Goal: Task Accomplishment & Management: Complete application form

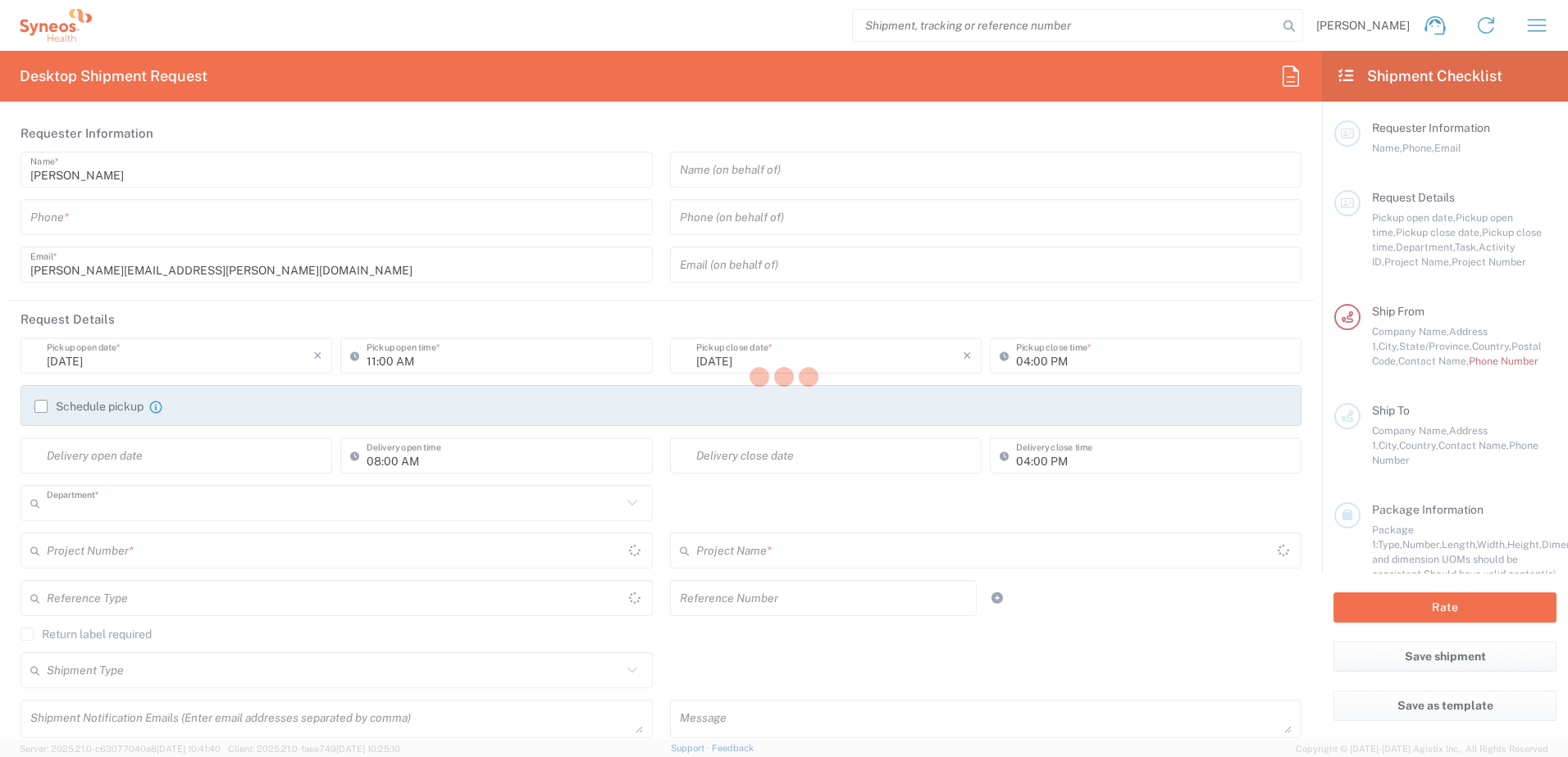
type input "8130"
type input "[US_STATE]"
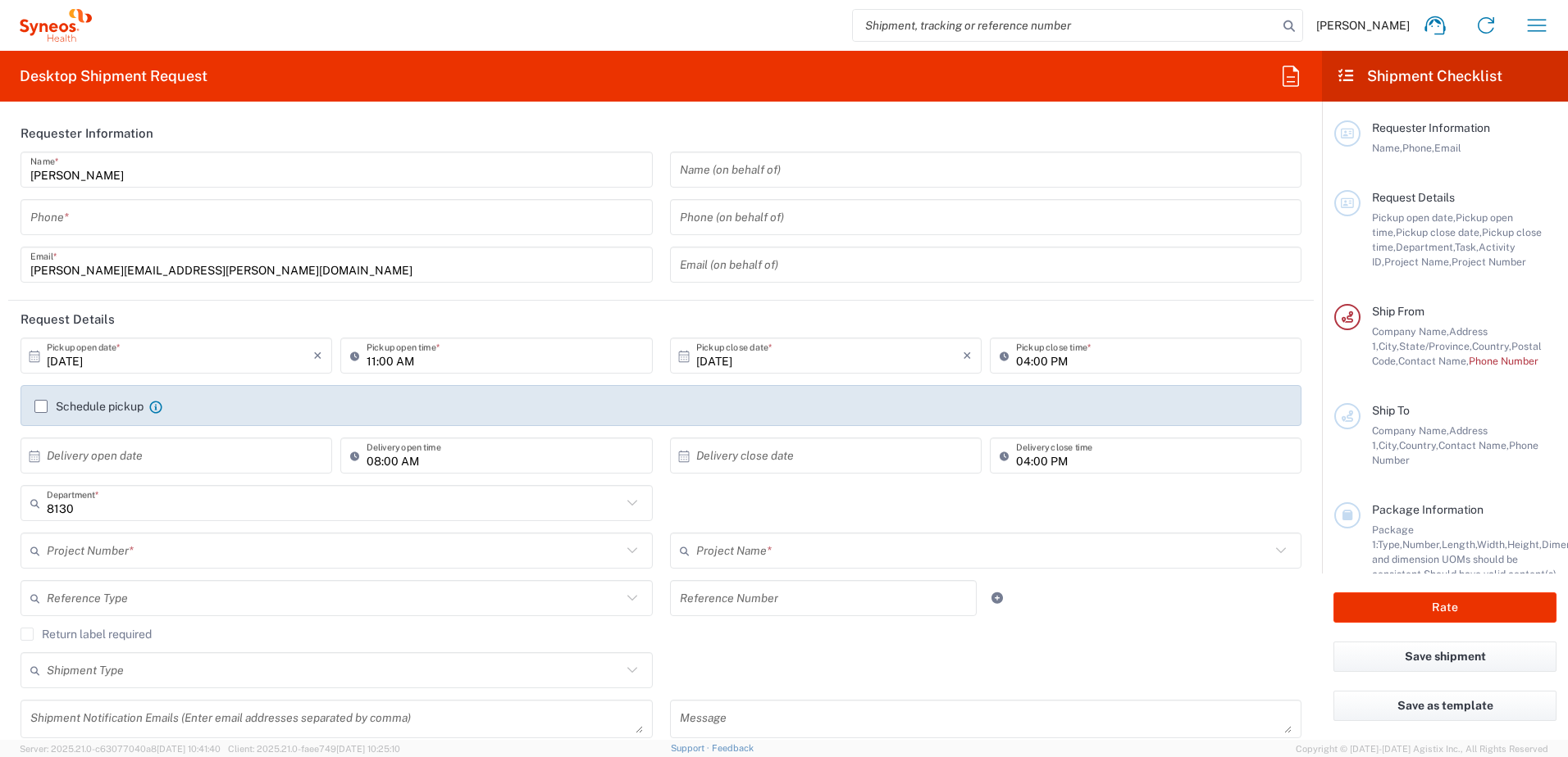
type input "[GEOGRAPHIC_DATA]"
type input "Syneos Health, LLC-[GEOGRAPHIC_DATA] [GEOGRAPHIC_DATA] [GEOGRAPHIC_DATA]"
click at [1527, 28] on icon "button" at bounding box center [1537, 25] width 26 height 26
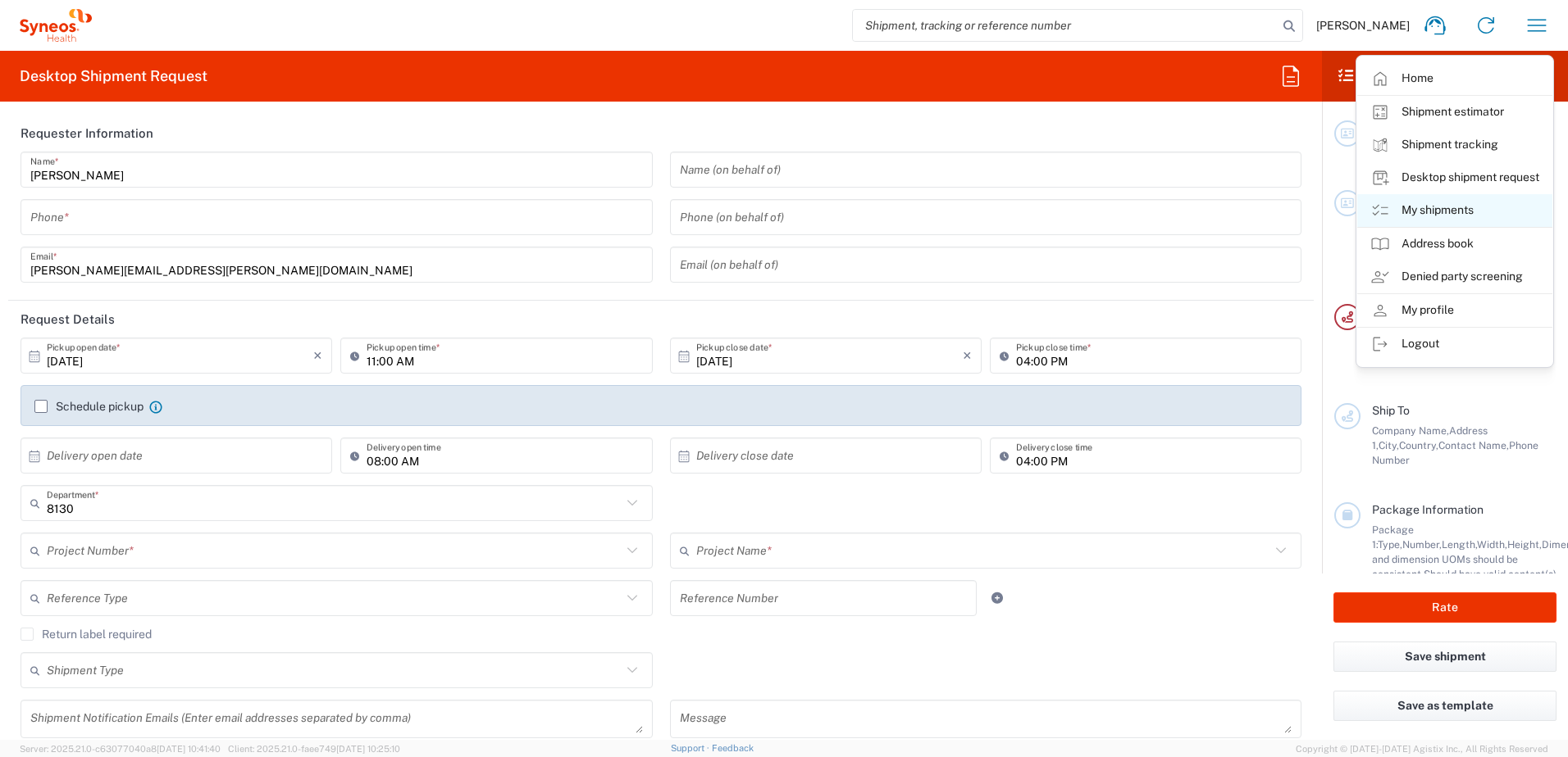
click at [1463, 211] on link "My shipments" at bounding box center [1455, 211] width 195 height 33
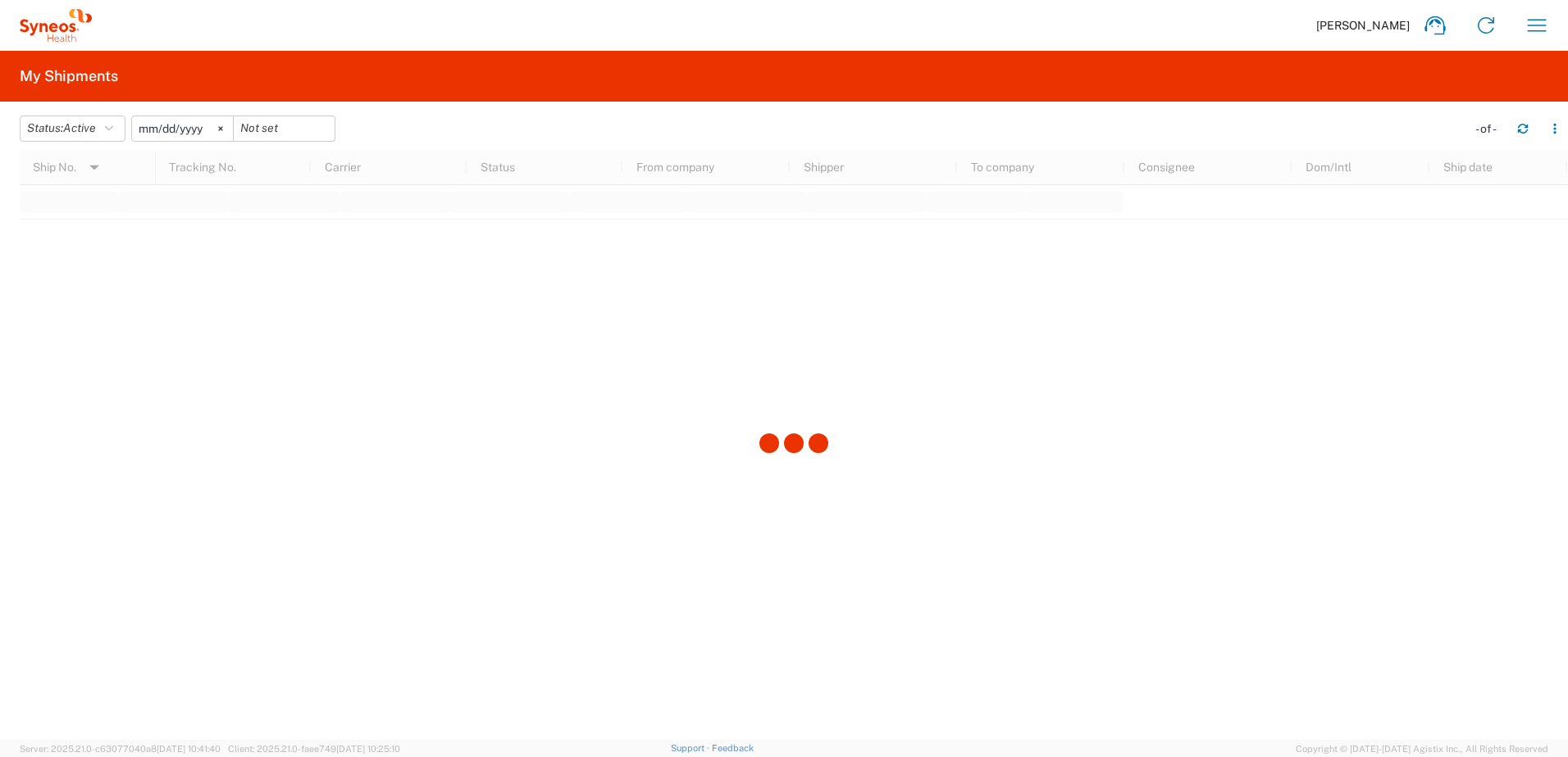
click at [144, 131] on input "[DATE]" at bounding box center [182, 129] width 101 height 25
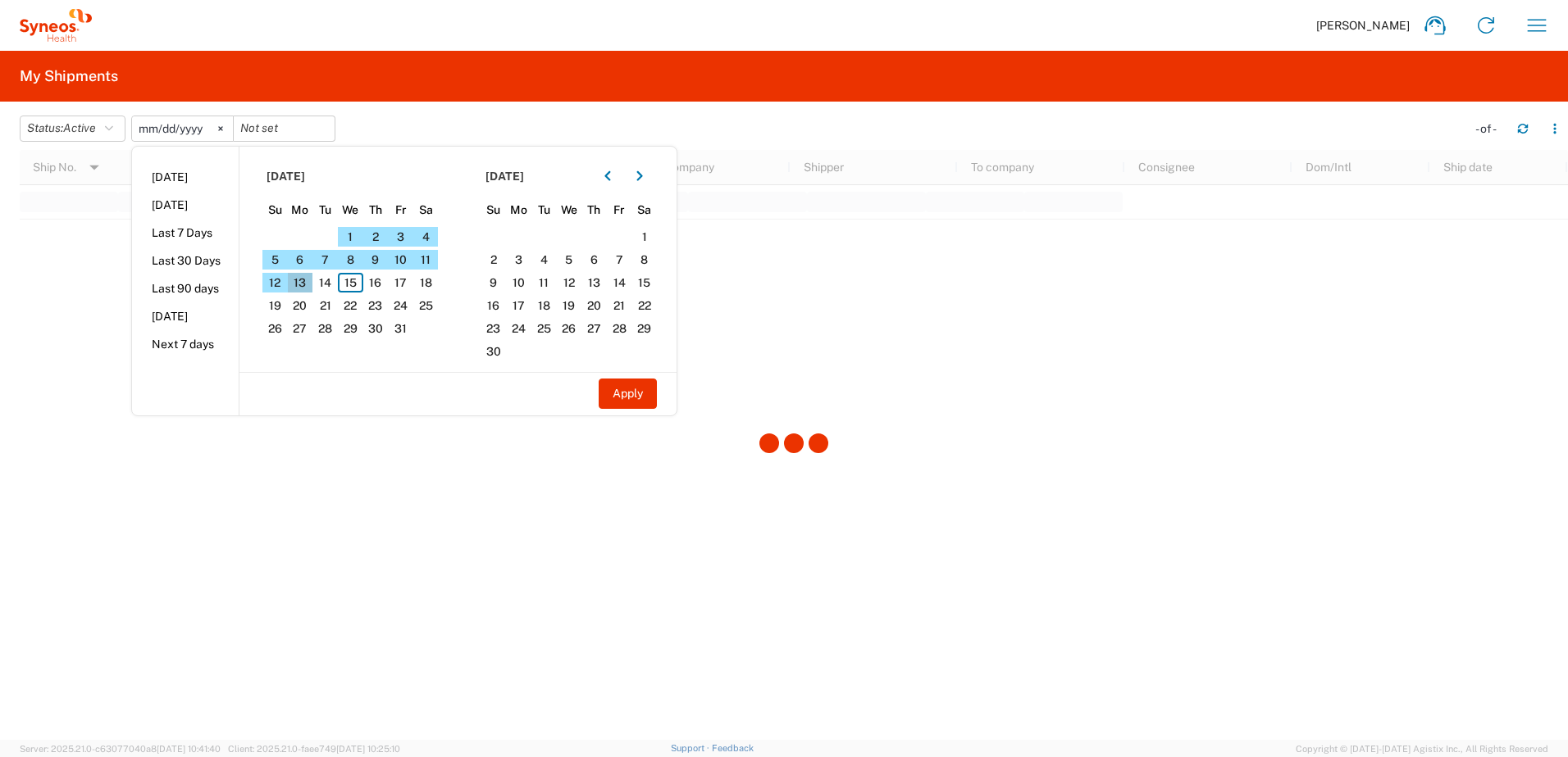
click at [304, 280] on span "13" at bounding box center [300, 283] width 25 height 20
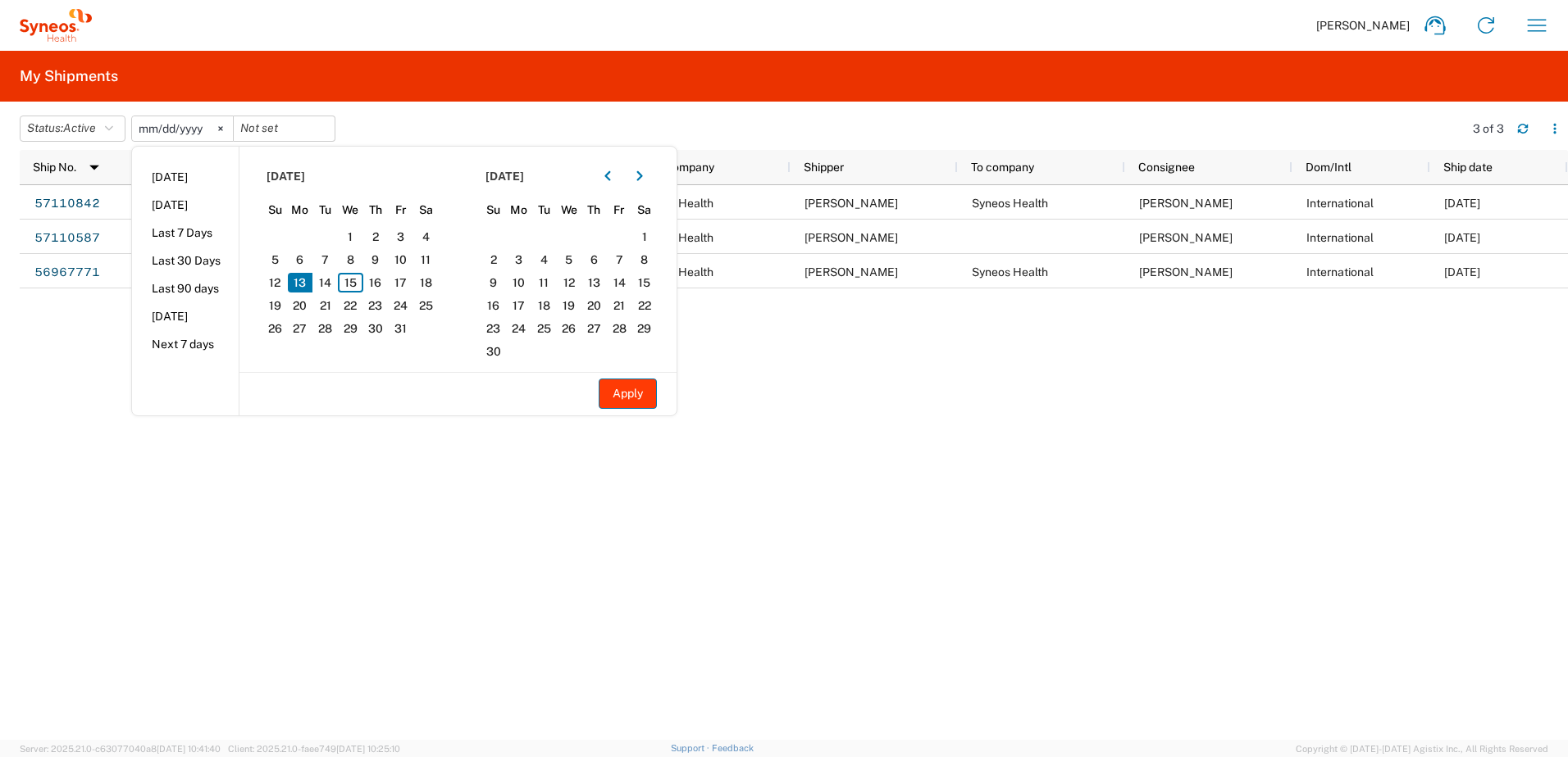
click at [647, 393] on button "Apply" at bounding box center [627, 394] width 58 height 30
type input "[DATE]"
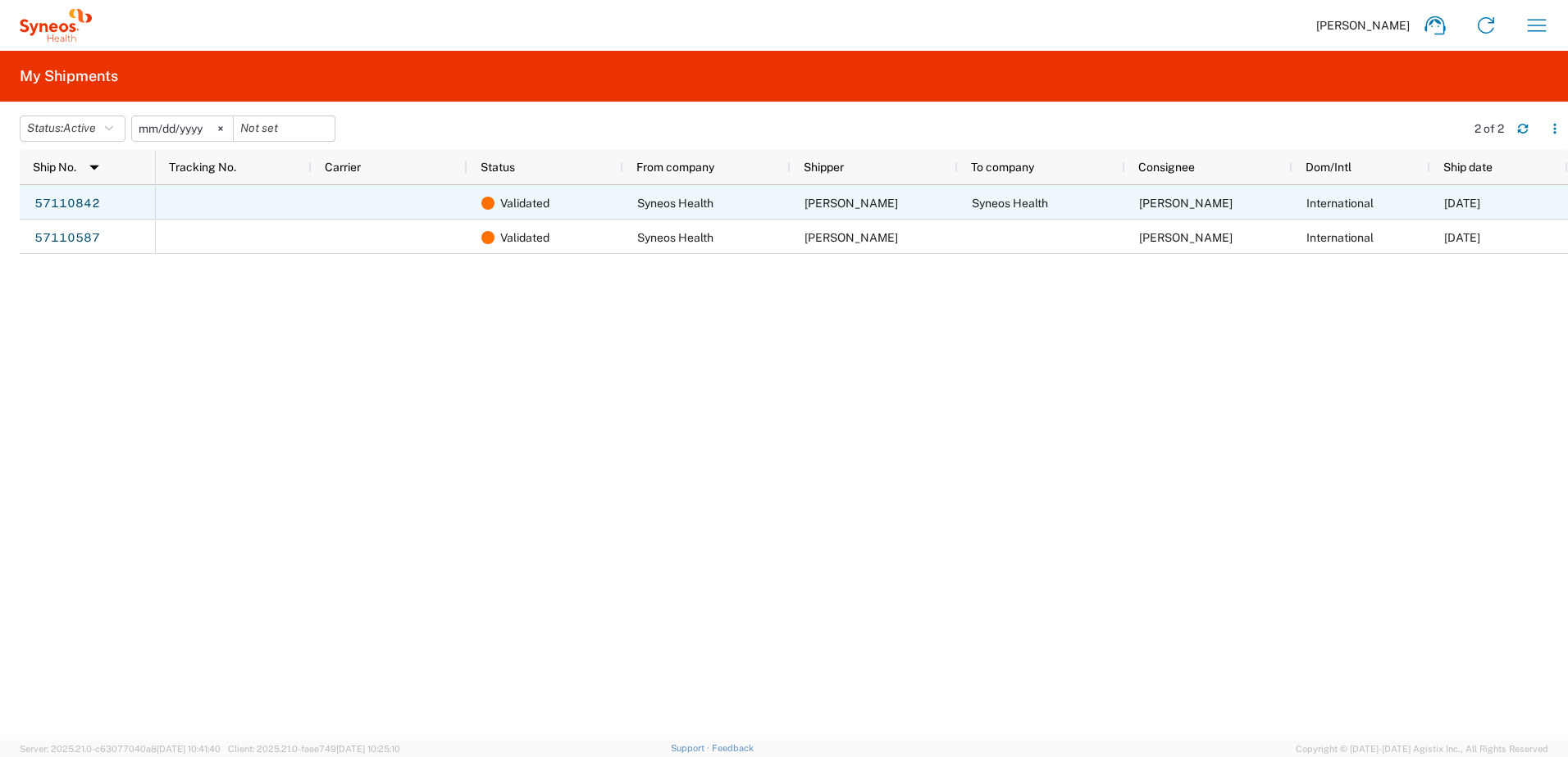
click at [126, 195] on div "57110842" at bounding box center [88, 203] width 136 height 34
click at [523, 204] on span "Validated" at bounding box center [525, 203] width 49 height 34
click at [1437, 212] on div "[DATE]" at bounding box center [1499, 203] width 138 height 34
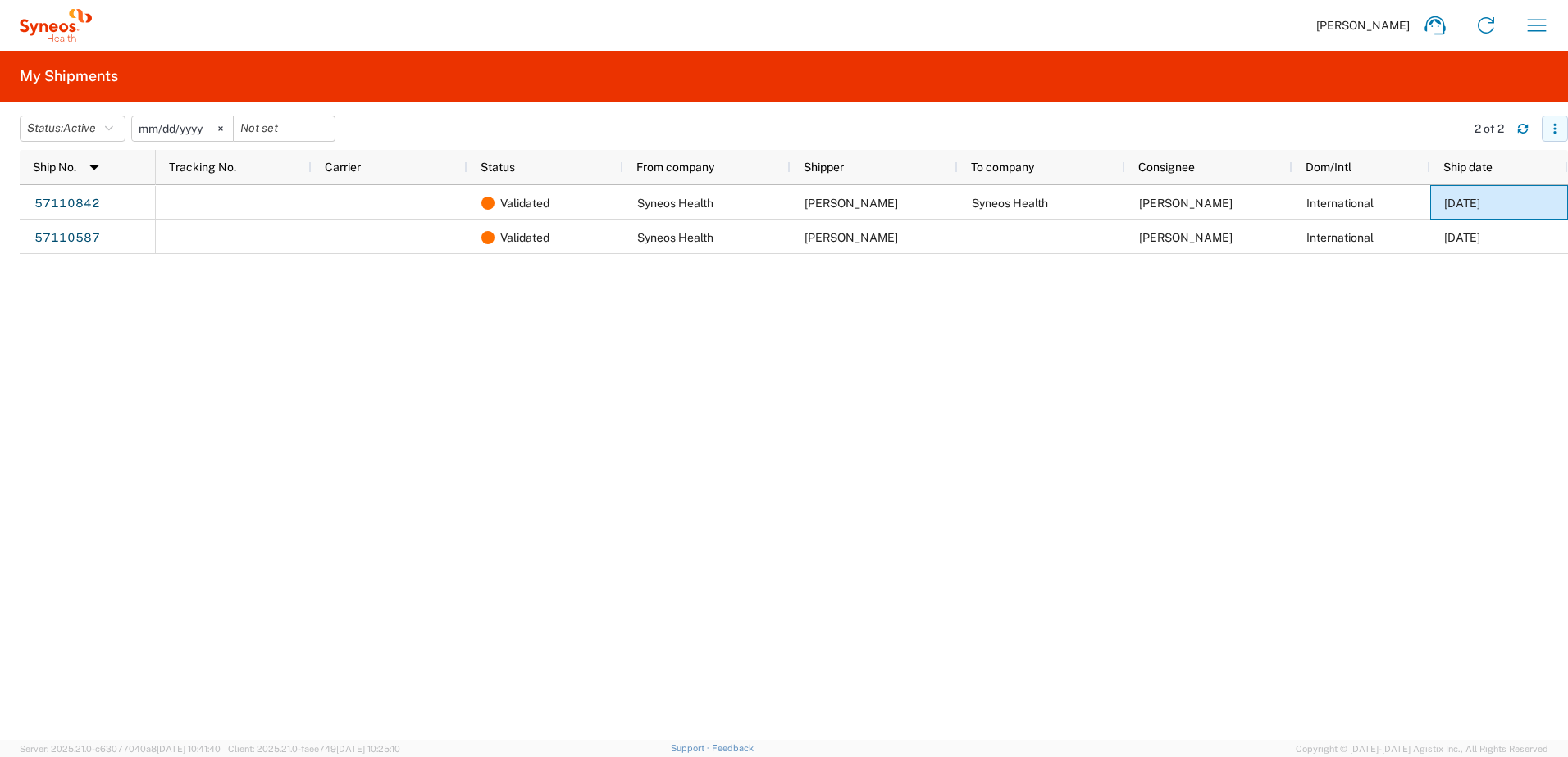
click at [1558, 129] on icon "button" at bounding box center [1555, 129] width 11 height 11
click at [1448, 173] on div "Download" at bounding box center [1470, 172] width 91 height 33
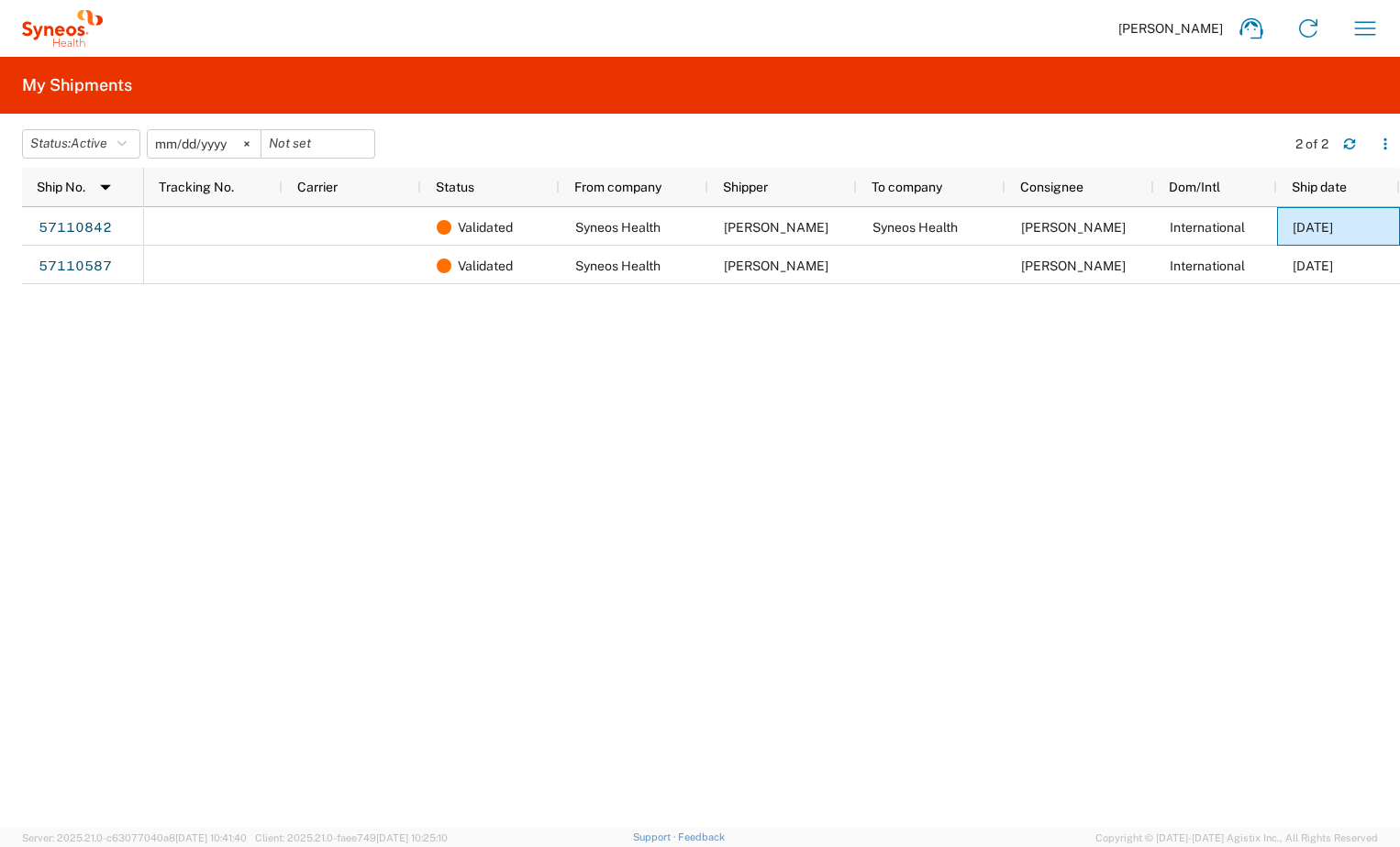
click at [1221, 399] on div "Validated Syneos Health [PERSON_NAME] Syneos Health [PERSON_NAME] International…" at bounding box center [772, 518] width 1256 height 620
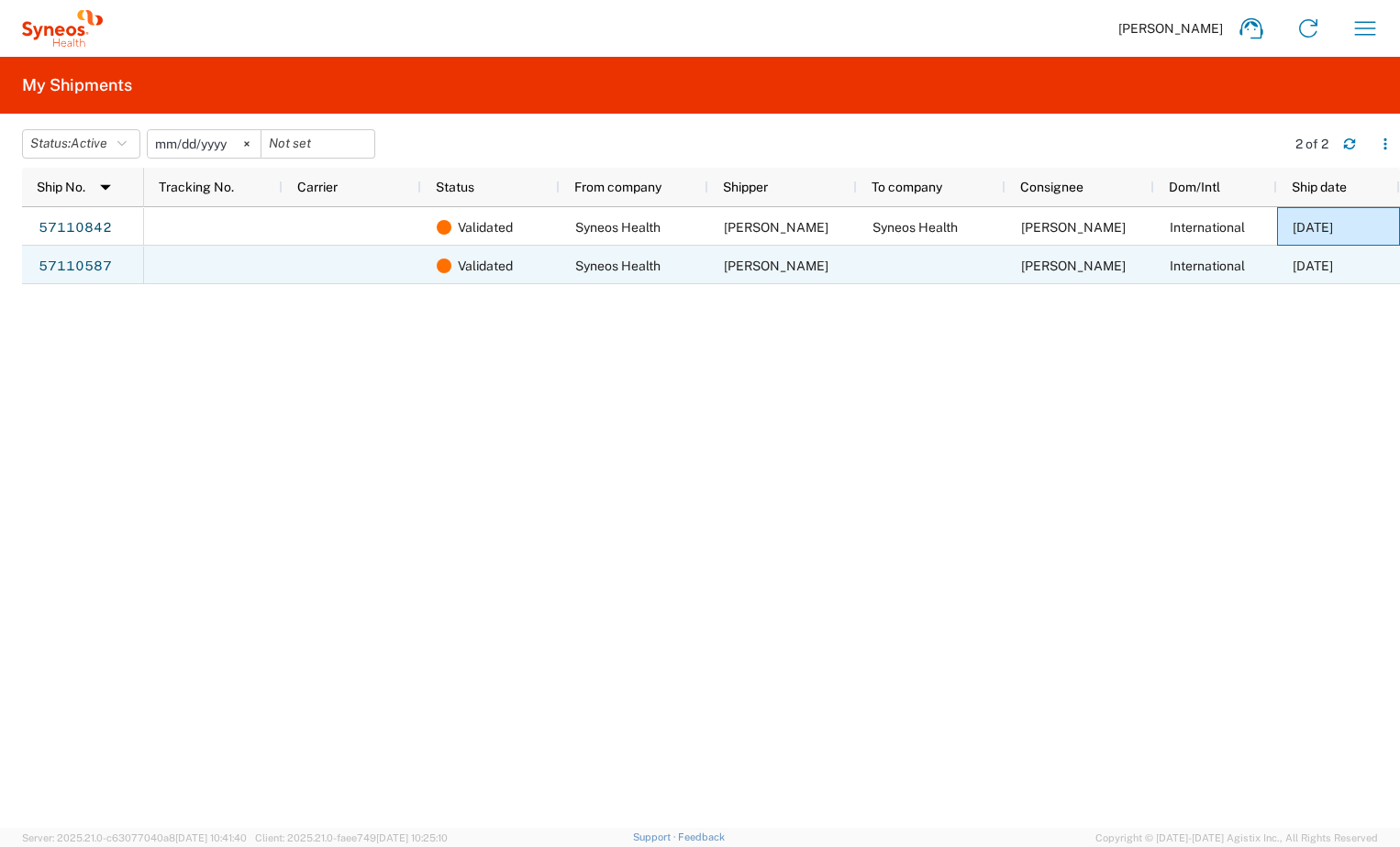
click at [1351, 305] on div "Validated Syneos Health [PERSON_NAME] Syneos Health [PERSON_NAME] International…" at bounding box center [772, 518] width 1256 height 620
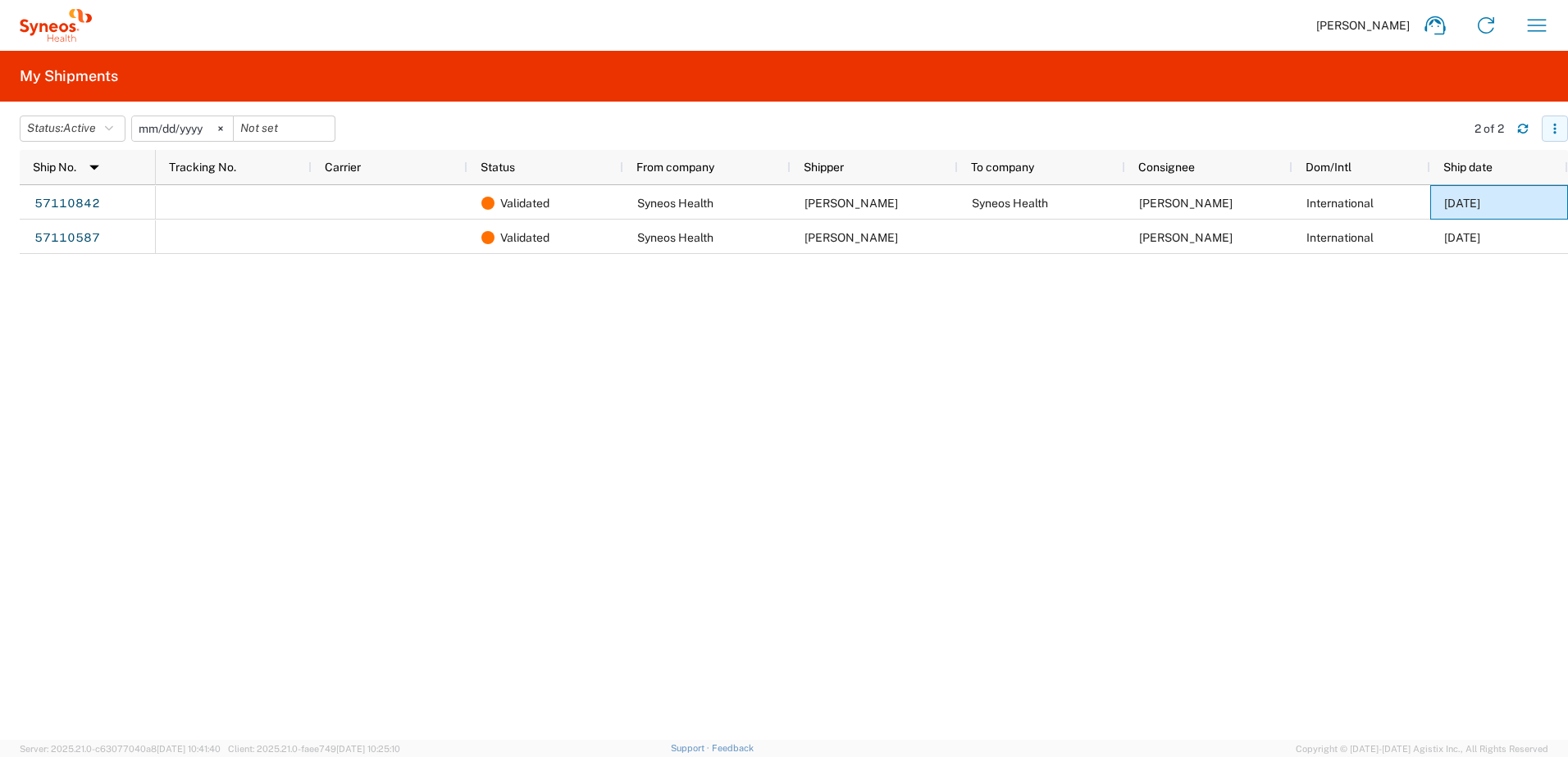
click at [1548, 127] on button "button" at bounding box center [1555, 129] width 26 height 26
click at [1474, 204] on div "Row density" at bounding box center [1470, 205] width 91 height 33
click at [1252, 331] on div "Validated Syneos Health [PERSON_NAME] Syneos Health [PERSON_NAME] International…" at bounding box center [862, 463] width 1412 height 554
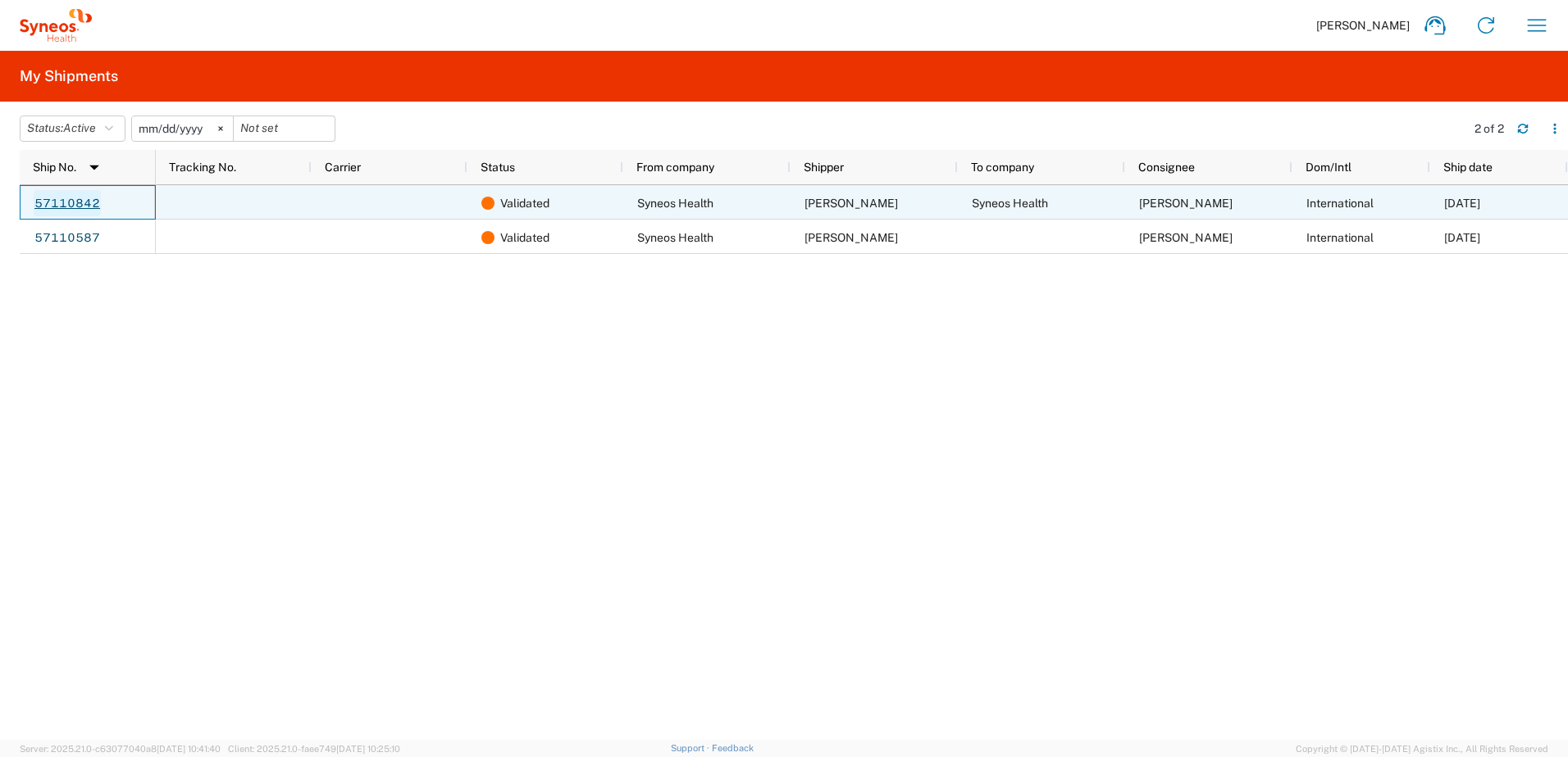
click at [62, 198] on link "57110842" at bounding box center [67, 203] width 67 height 26
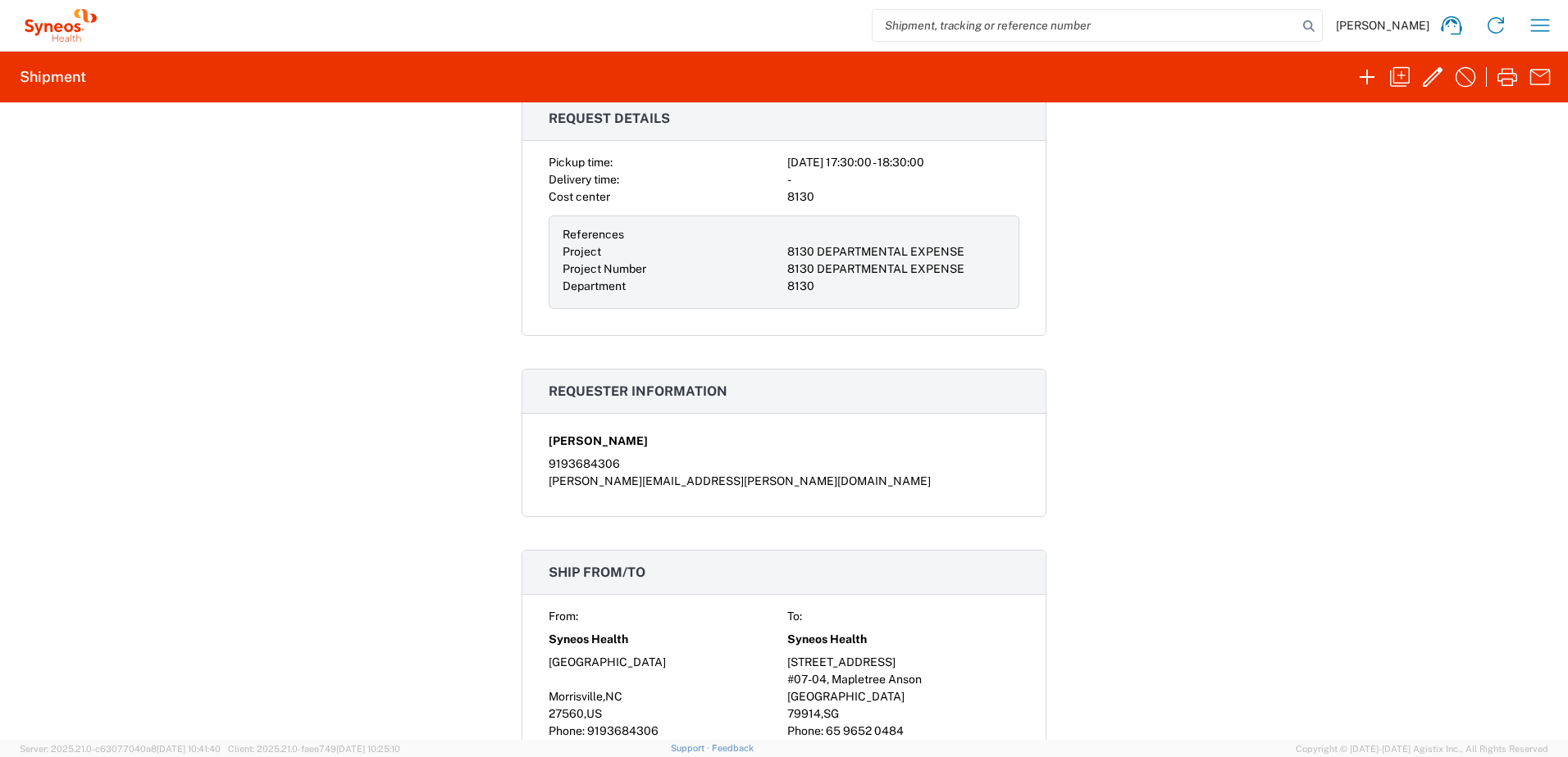
scroll to position [410, 0]
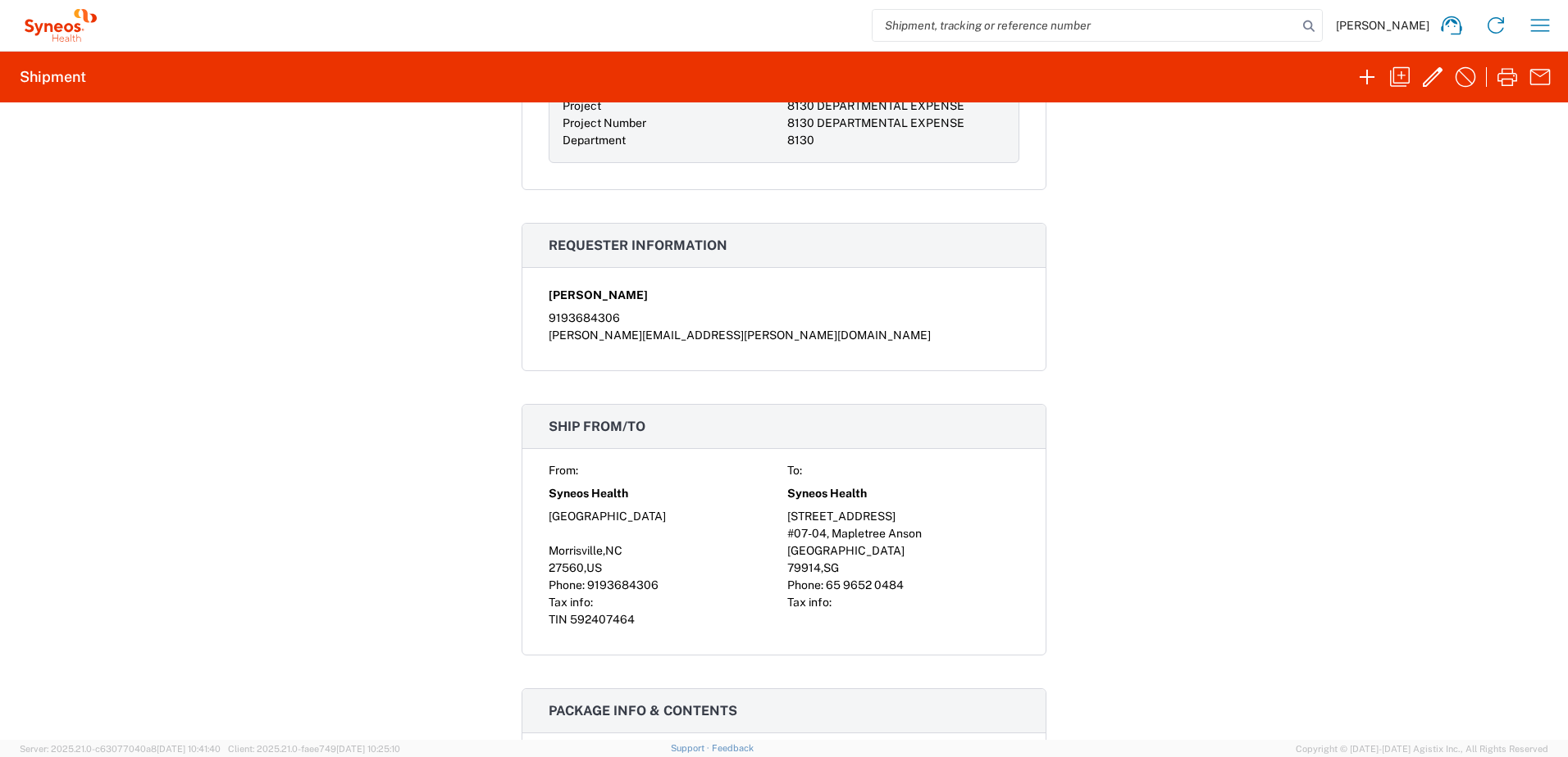
drag, startPoint x: 634, startPoint y: 708, endPoint x: 651, endPoint y: 706, distance: 17.1
click at [634, 708] on span "Package info & contents" at bounding box center [642, 710] width 189 height 16
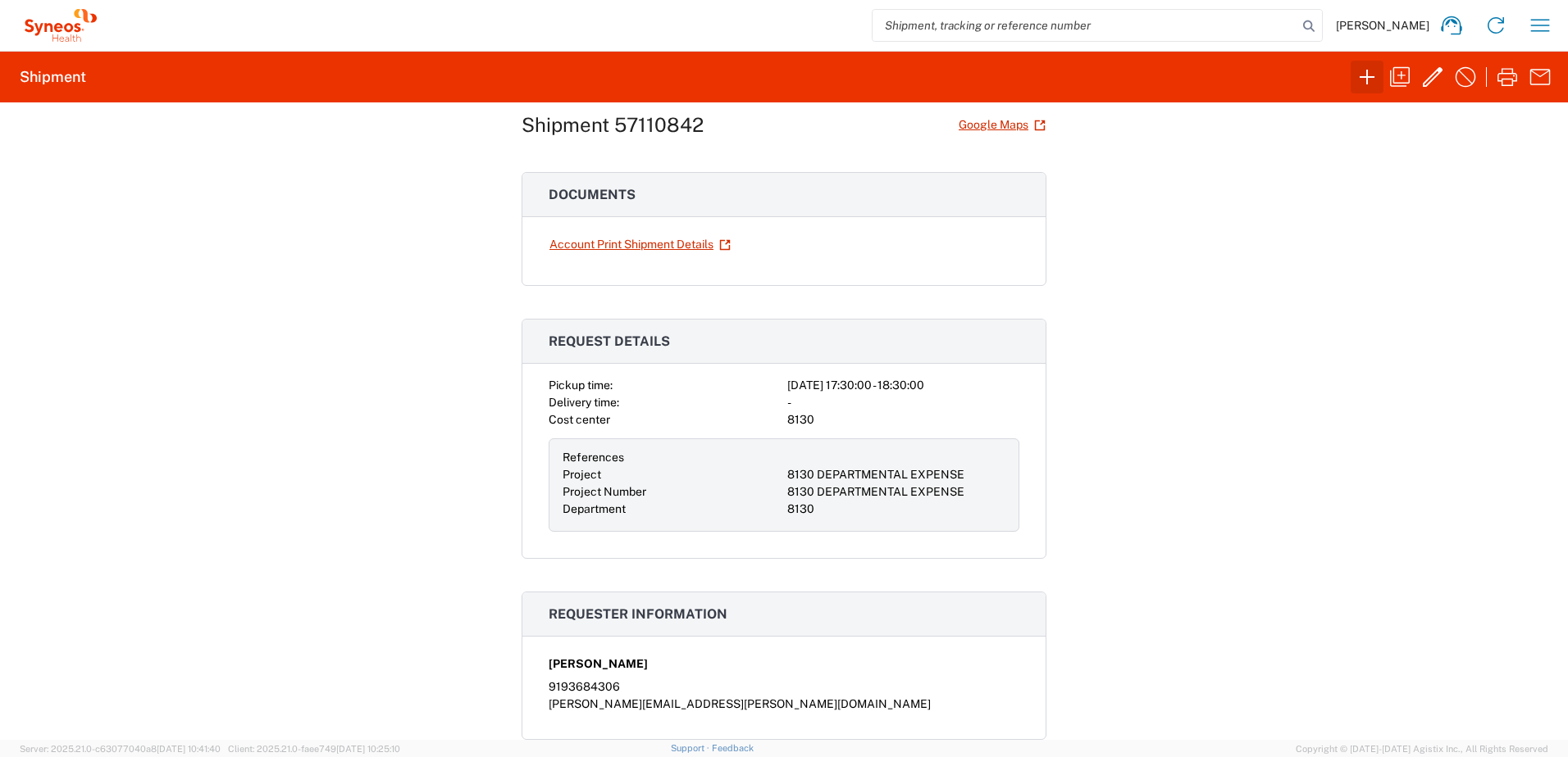
scroll to position [0, 0]
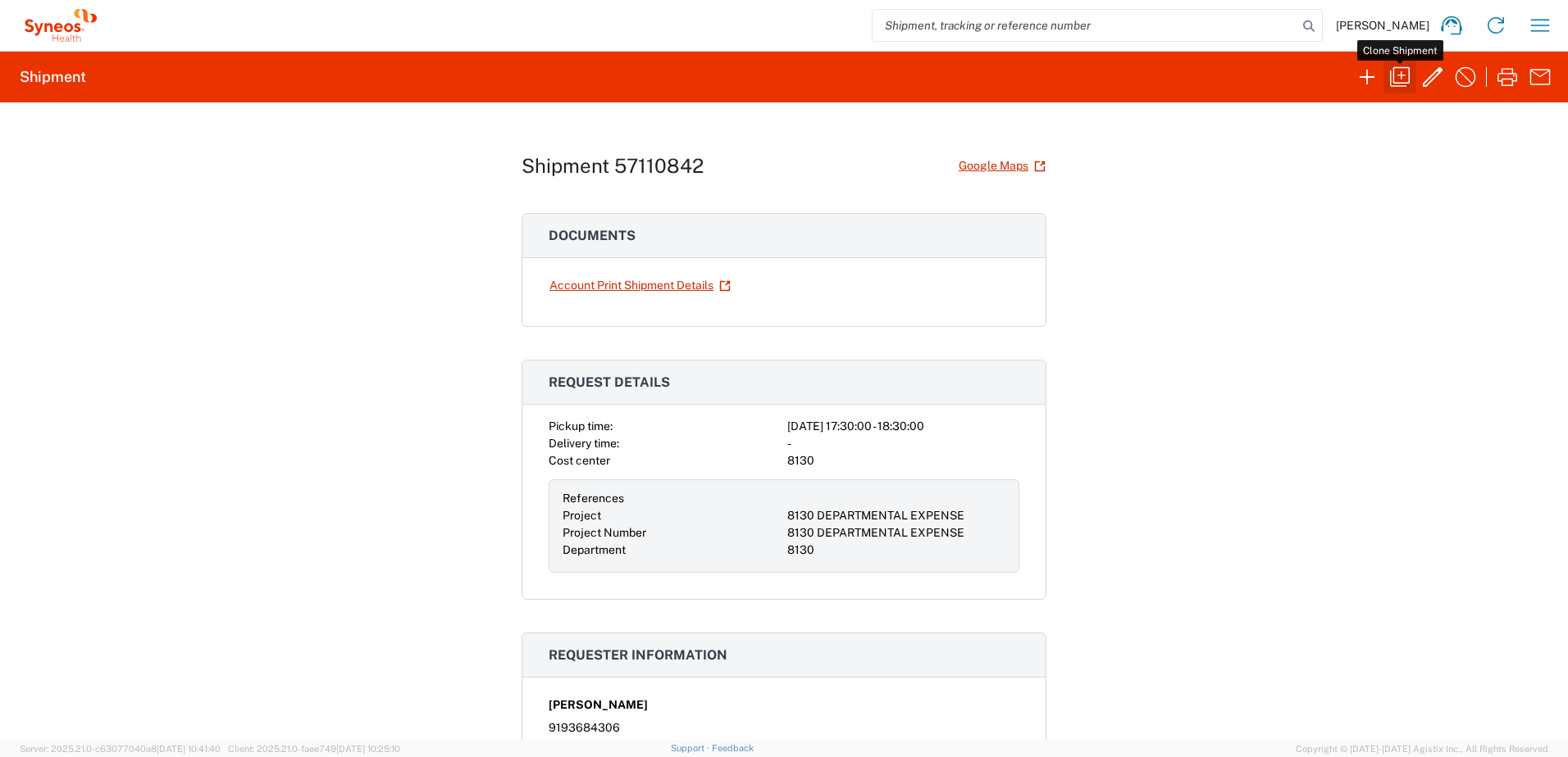
click at [1394, 80] on icon "button" at bounding box center [1400, 77] width 20 height 20
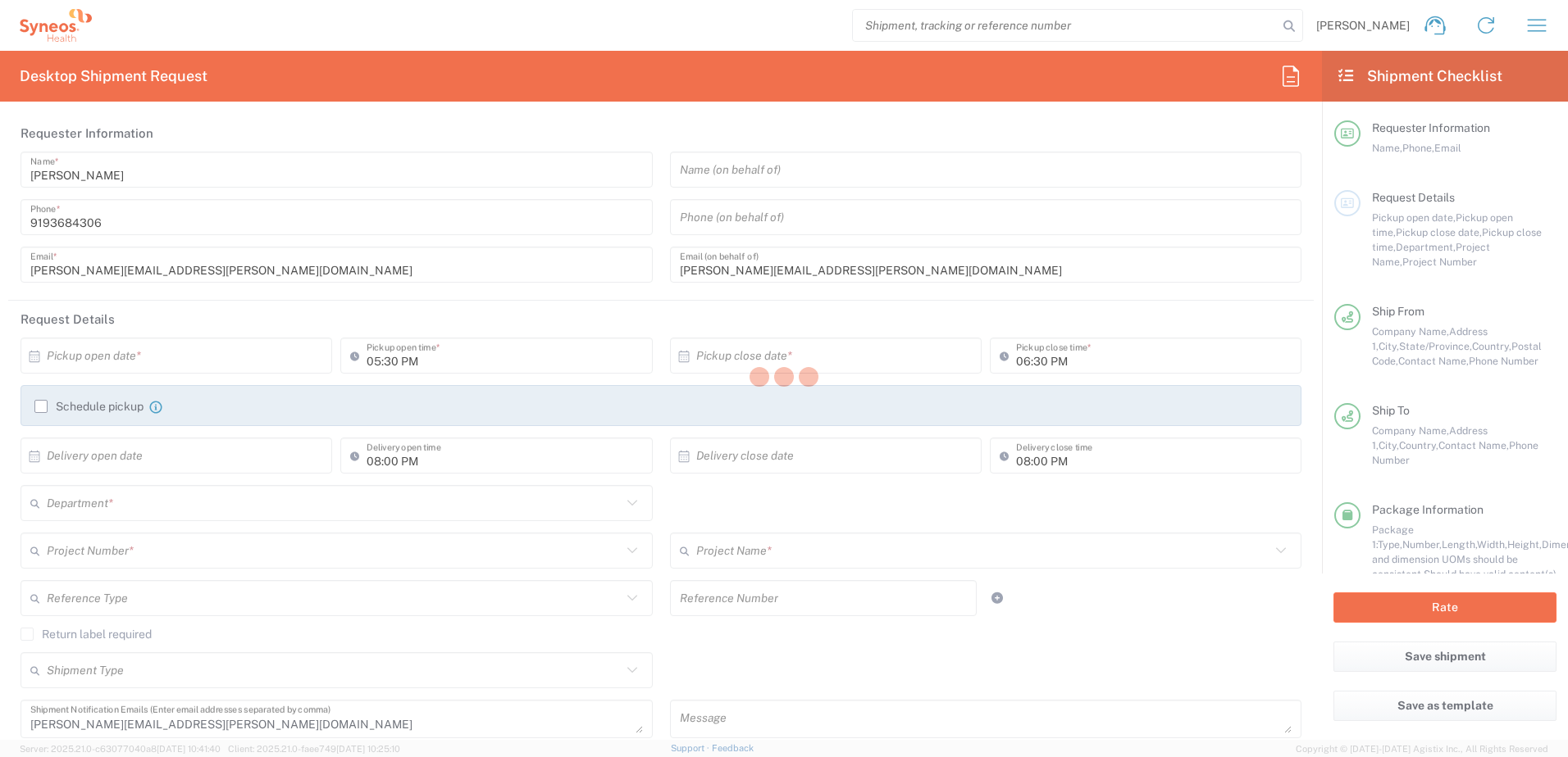
type input "[US_STATE]"
type input "Your Packaging"
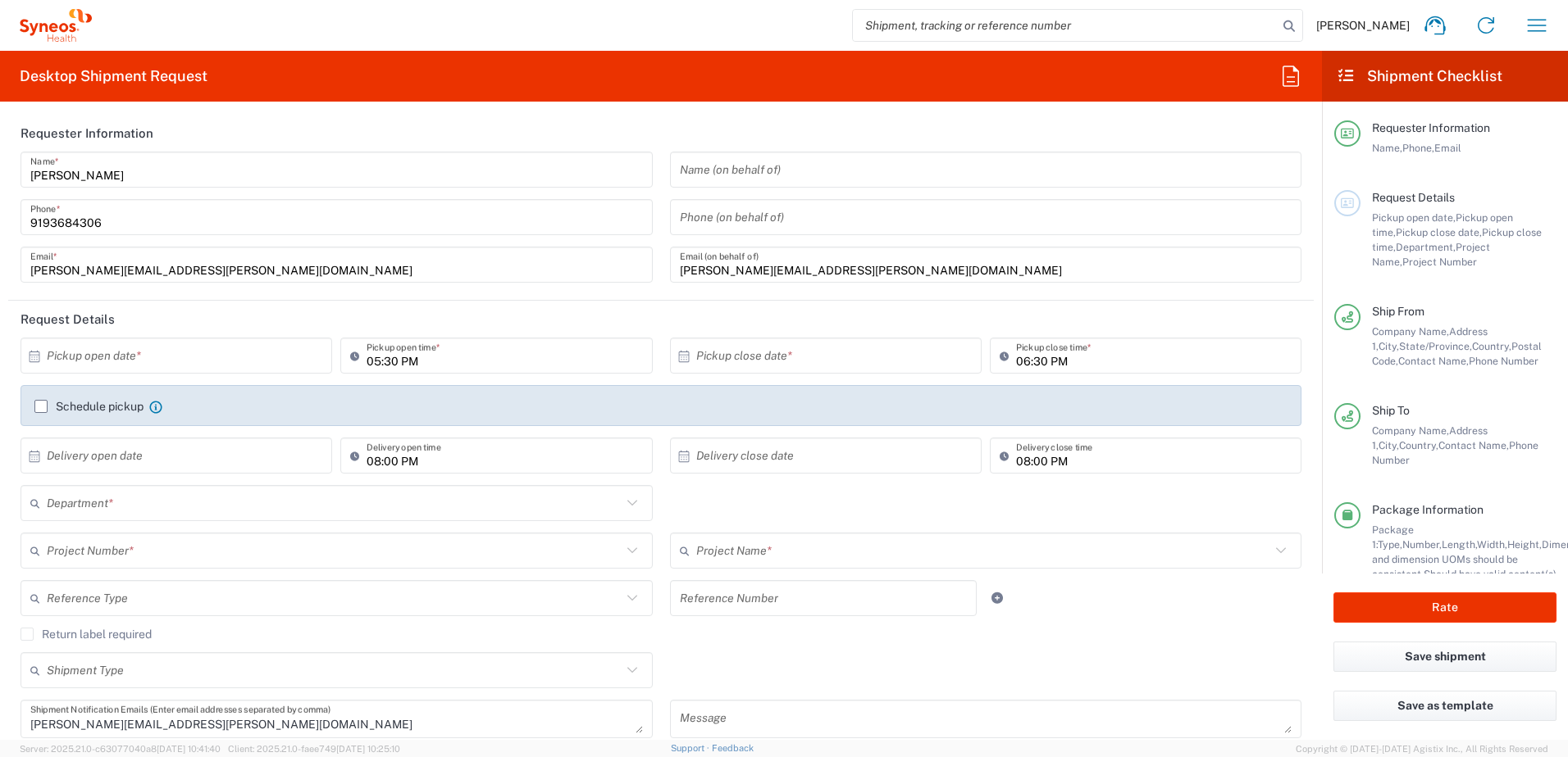
type input "8130 DEPARTMENTAL EXPENSE"
type input "8130"
click at [230, 353] on input "text" at bounding box center [180, 356] width 267 height 29
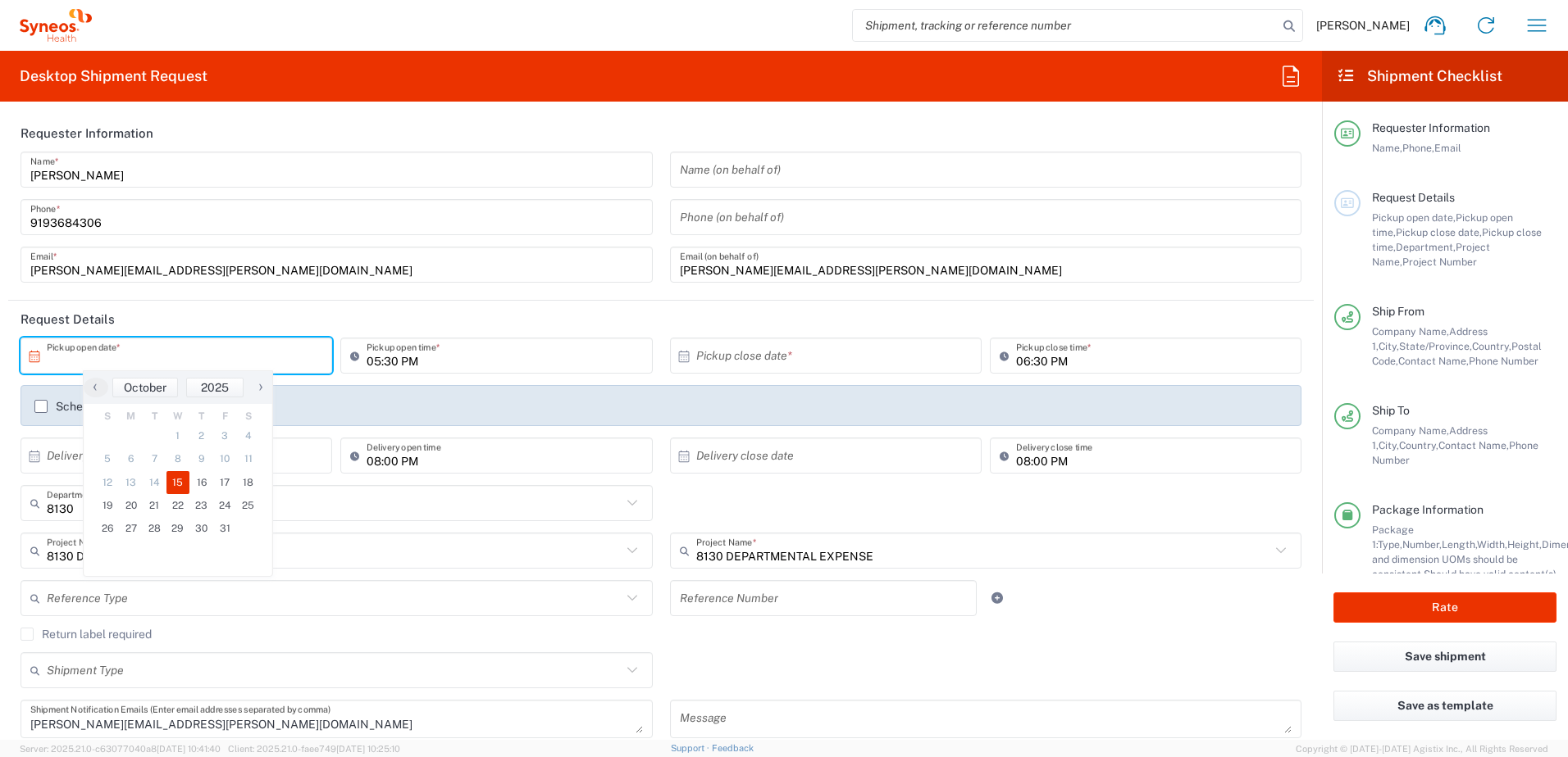
click at [173, 486] on span "15" at bounding box center [178, 483] width 24 height 23
type input "[DATE]"
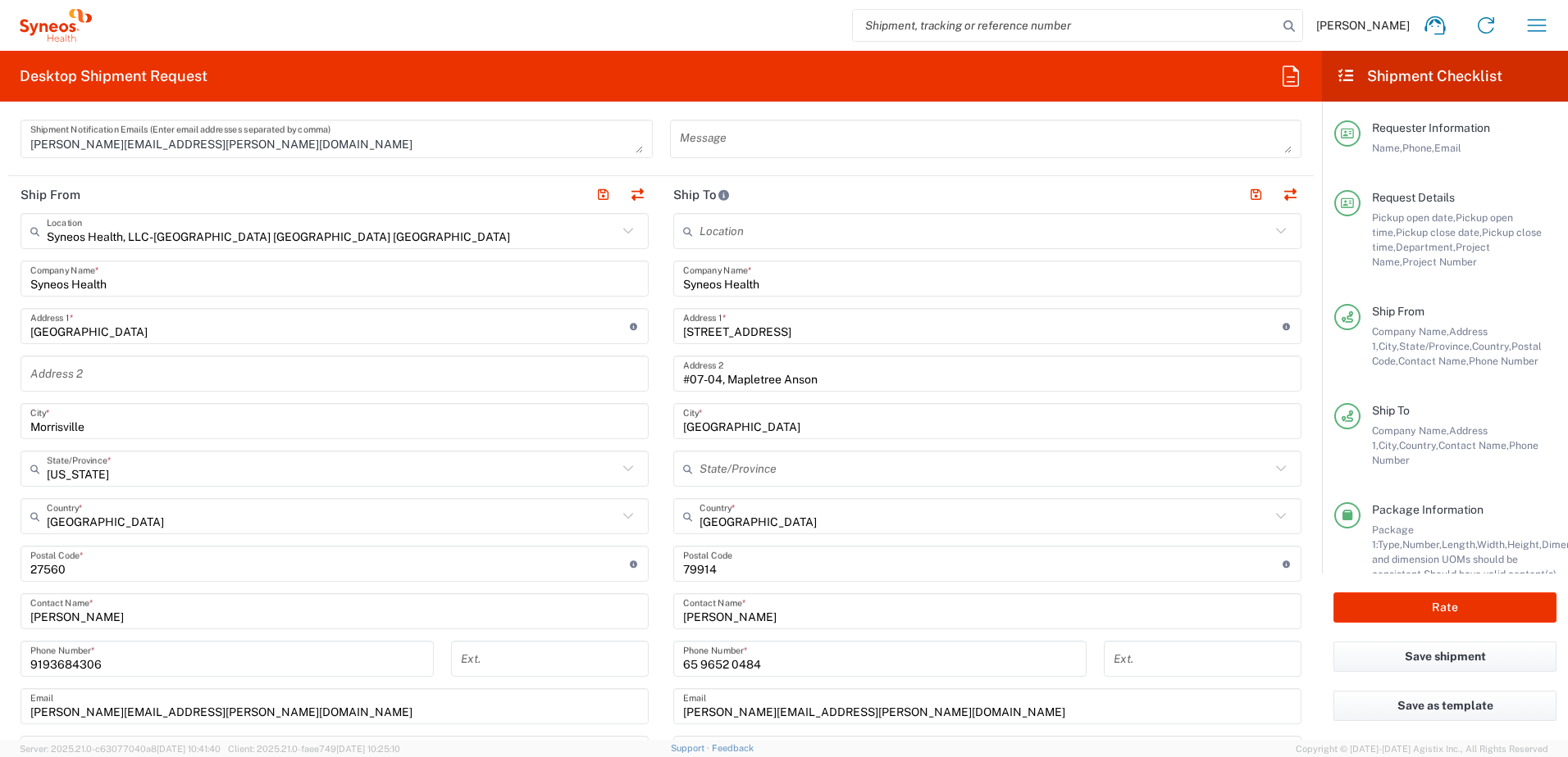
scroll to position [655, 0]
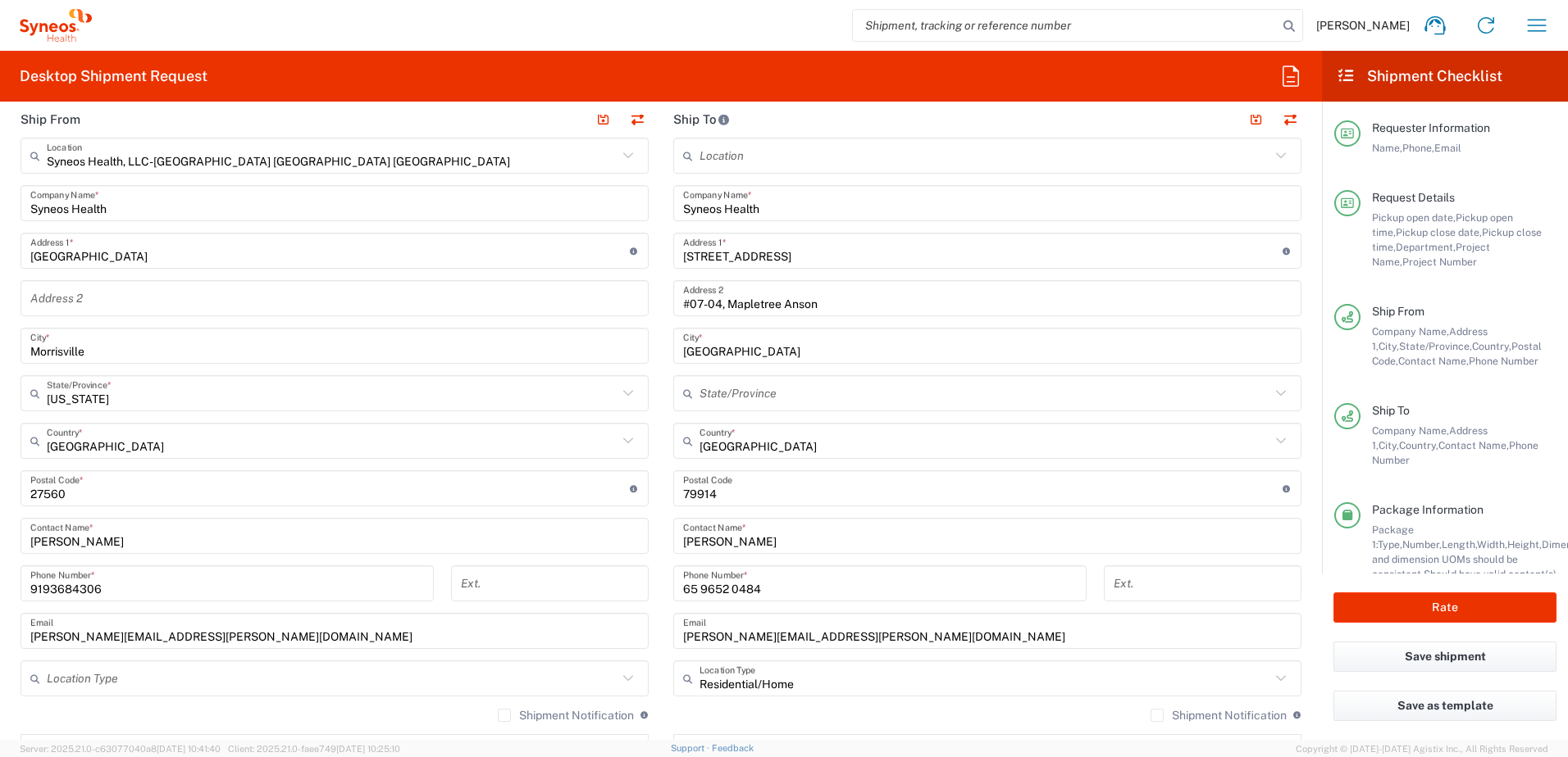
click at [683, 494] on input "undefined" at bounding box center [982, 489] width 599 height 29
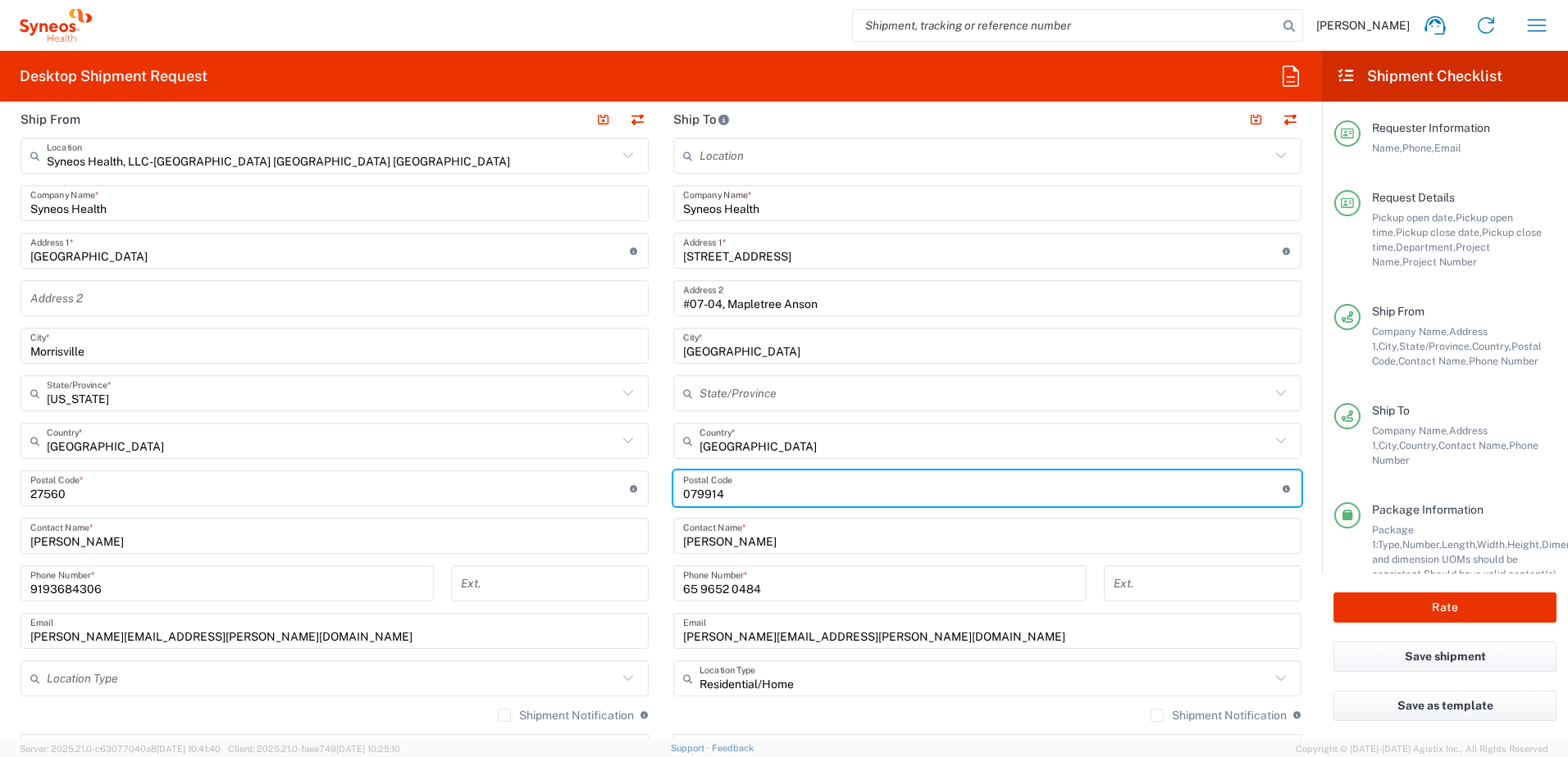
type input "079914"
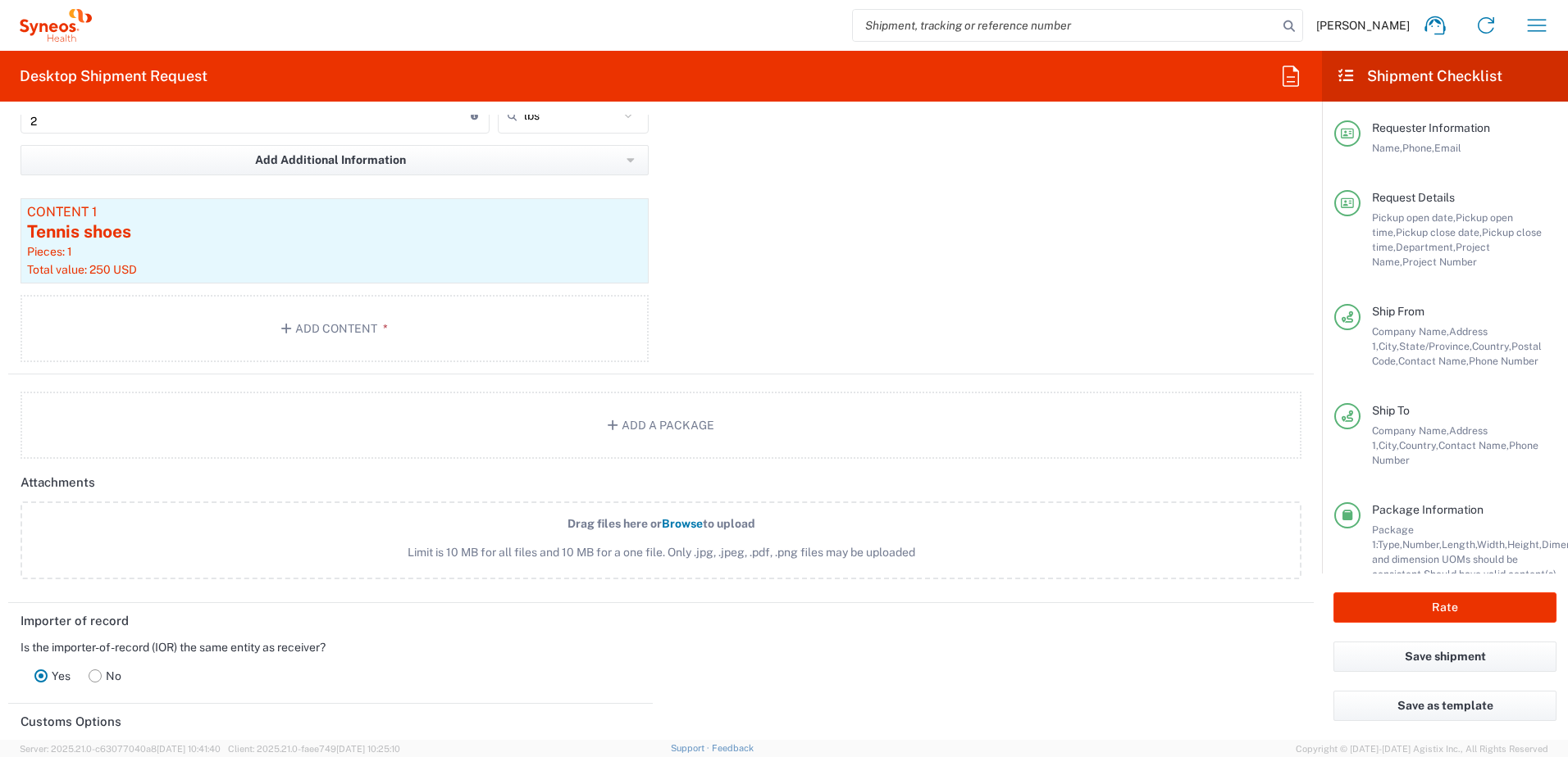
scroll to position [1721, 0]
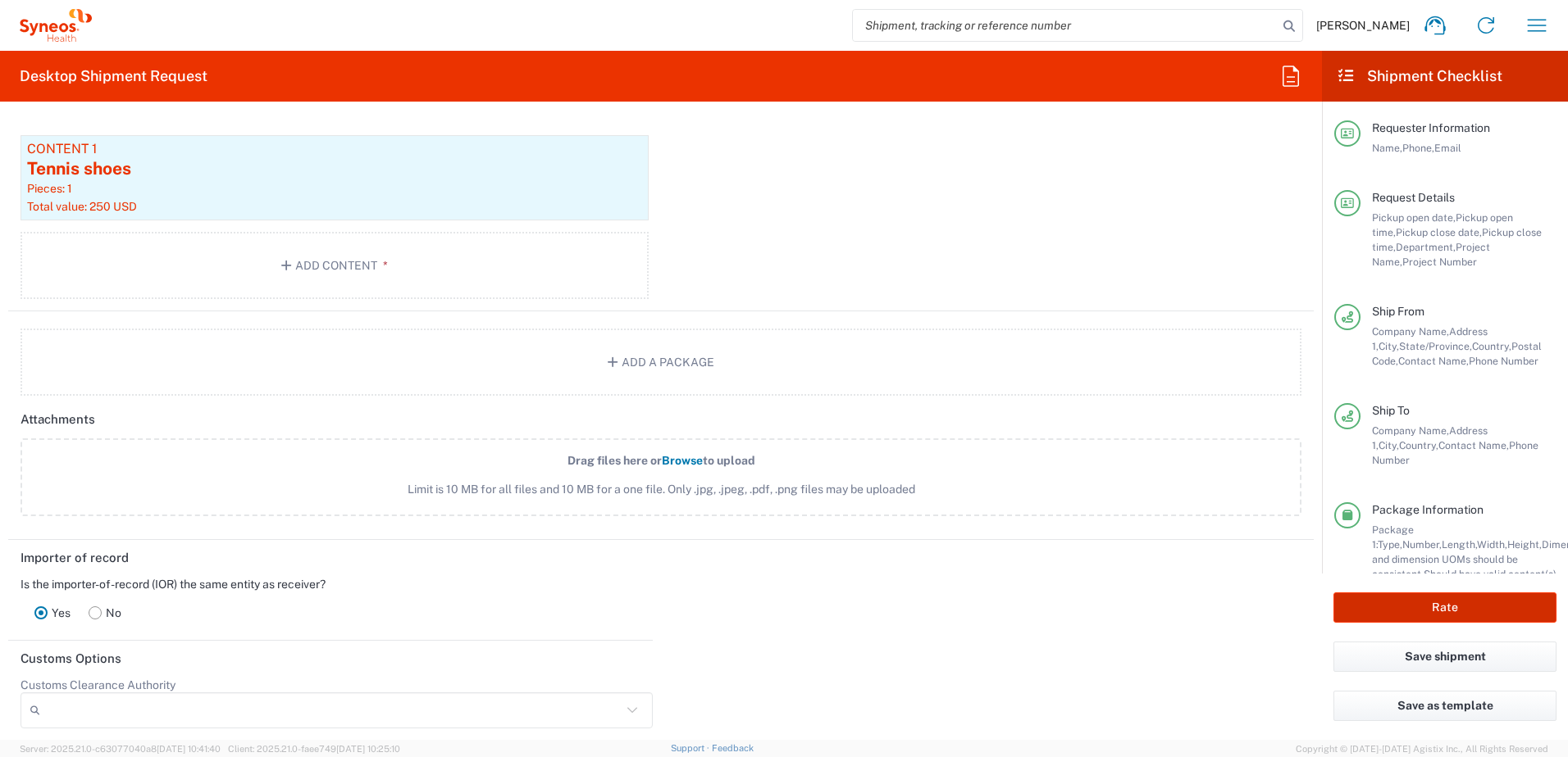
click at [1428, 603] on button "Rate" at bounding box center [1445, 607] width 223 height 30
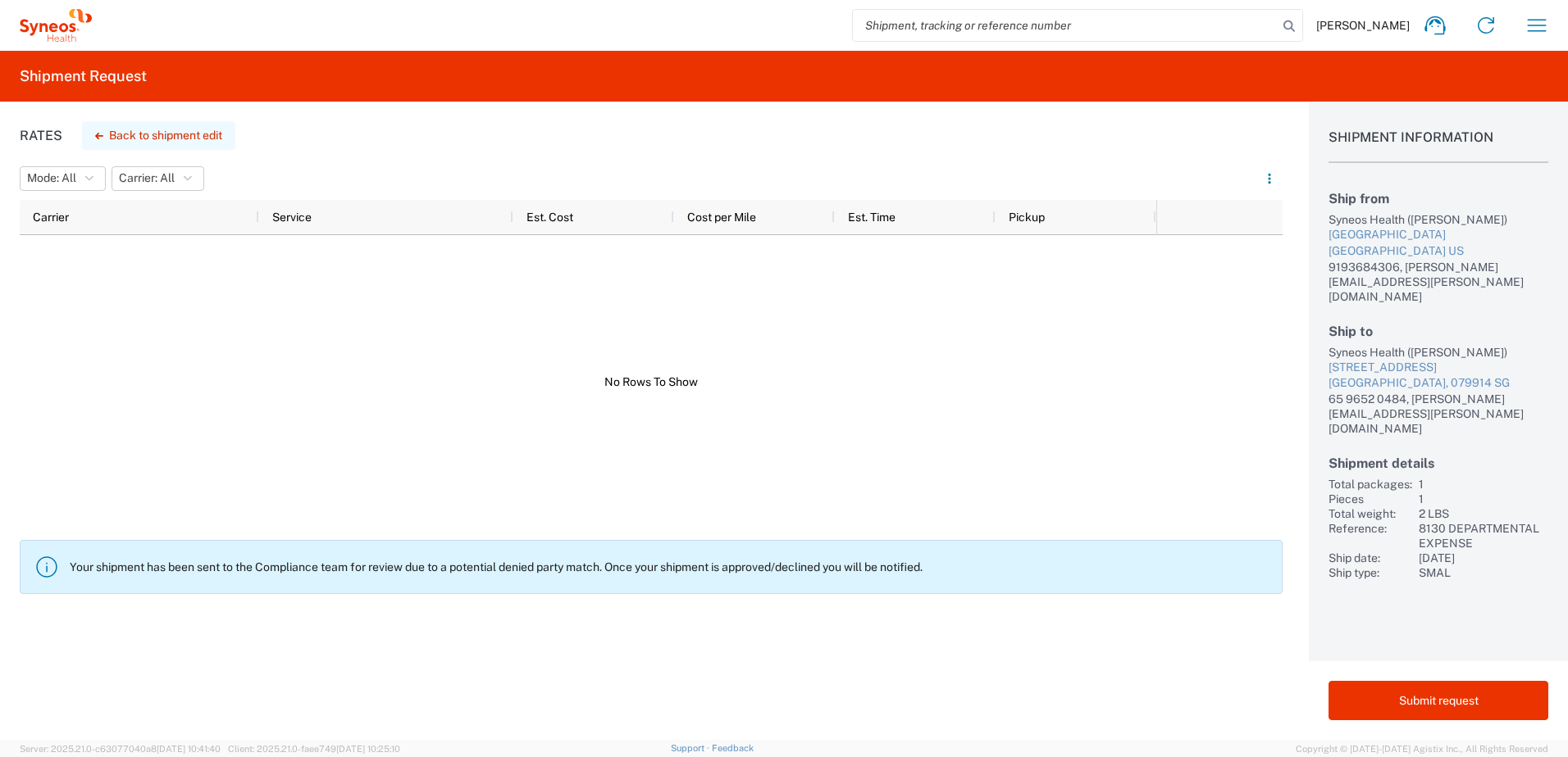
click at [196, 135] on button "Back to shipment edit" at bounding box center [158, 135] width 153 height 29
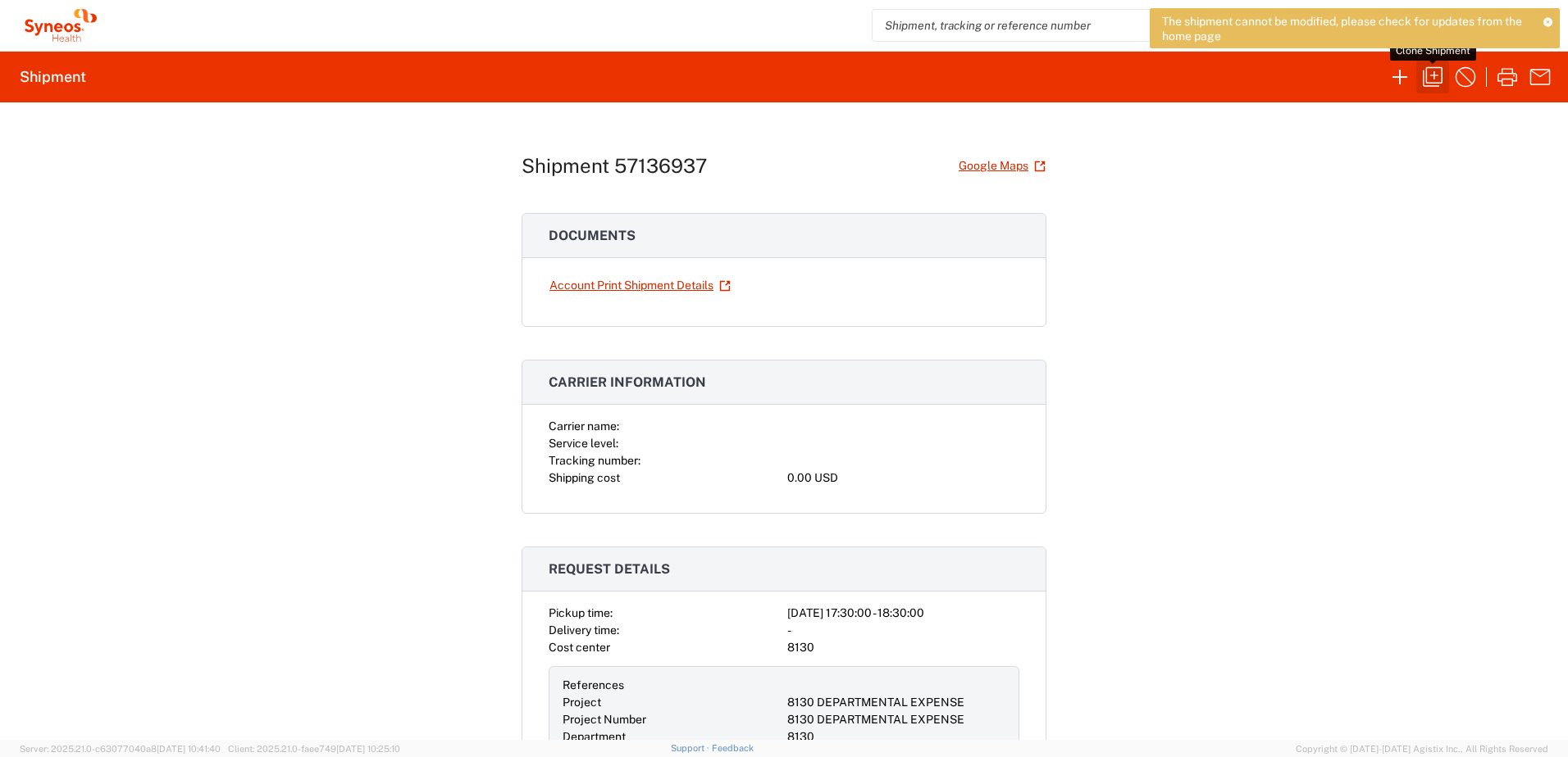
click at [1442, 75] on icon "button" at bounding box center [1433, 77] width 20 height 20
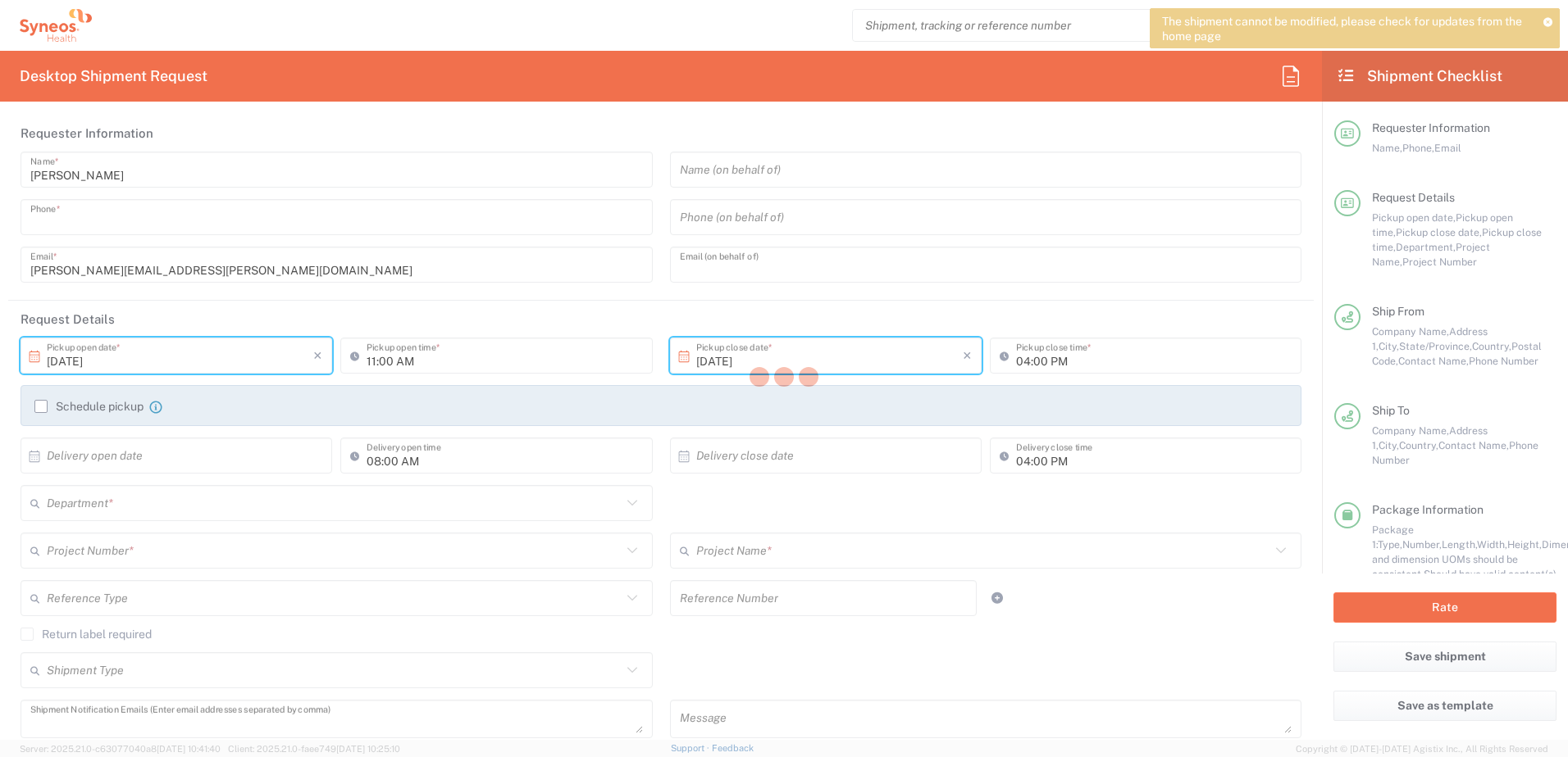
type input "9193684306"
type input "[PERSON_NAME][EMAIL_ADDRESS][PERSON_NAME][DOMAIN_NAME]"
type input "05:30 PM"
type input "06:30 PM"
type input "08:00 PM"
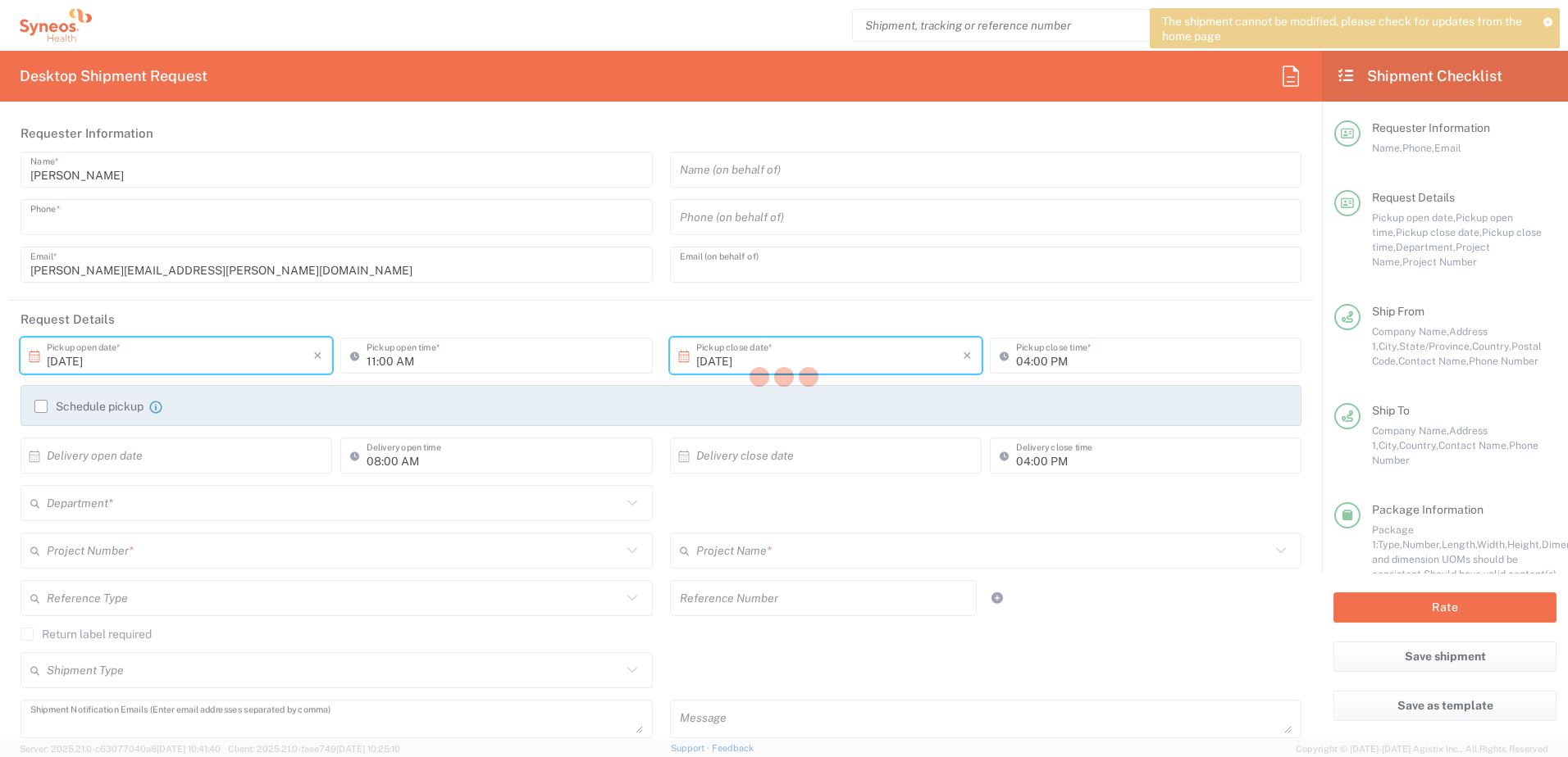
type input "08:00 PM"
type textarea "[PERSON_NAME][EMAIL_ADDRESS][PERSON_NAME][DOMAIN_NAME]"
type input "Syneos Health, LLC-[GEOGRAPHIC_DATA] [GEOGRAPHIC_DATA] [GEOGRAPHIC_DATA]"
type input "Syneos Health"
type input "[GEOGRAPHIC_DATA]"
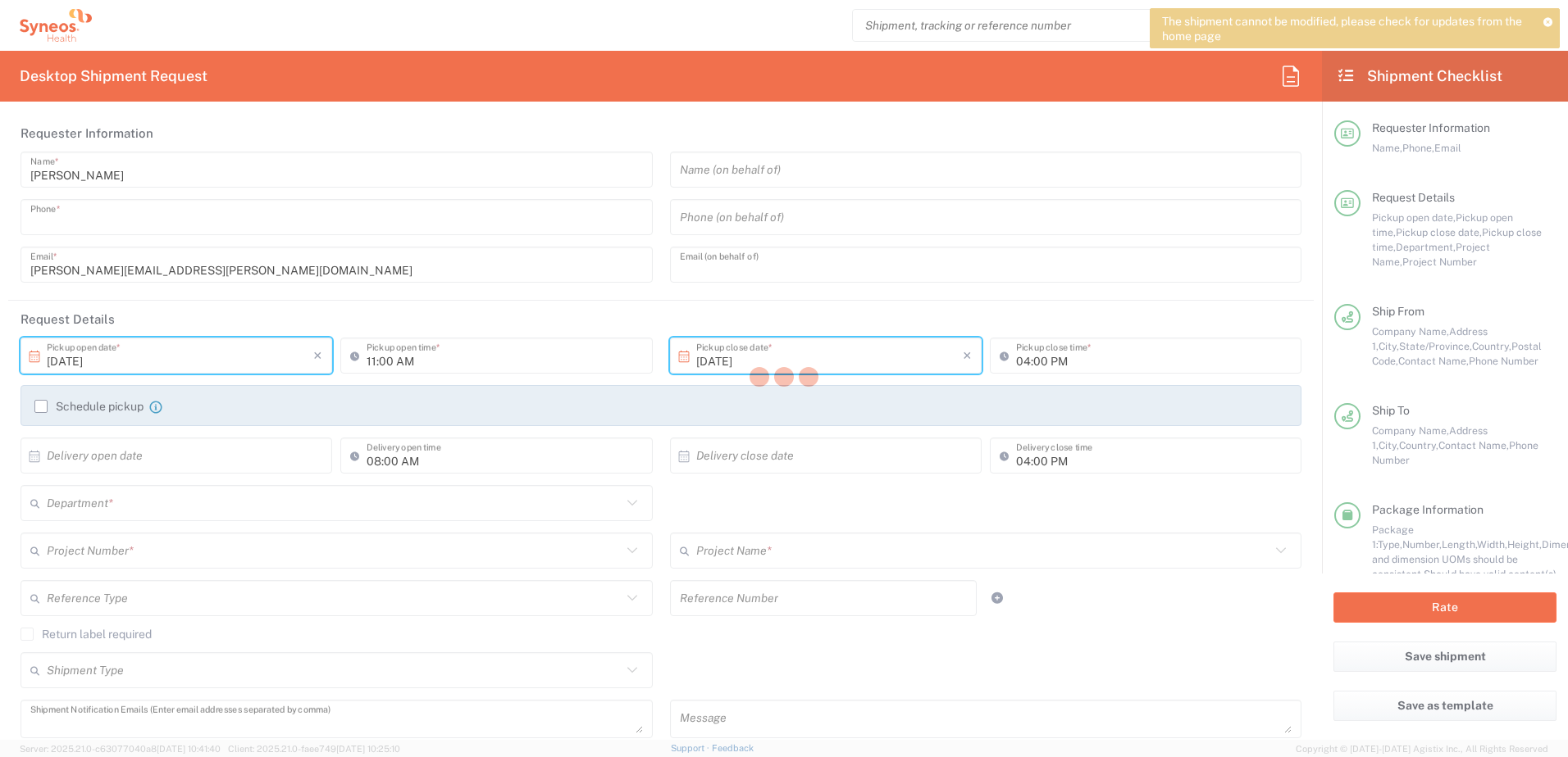
type input "Morrisville"
type input "[US_STATE]"
type input "27560"
type input "[PERSON_NAME]"
type input "9193684306"
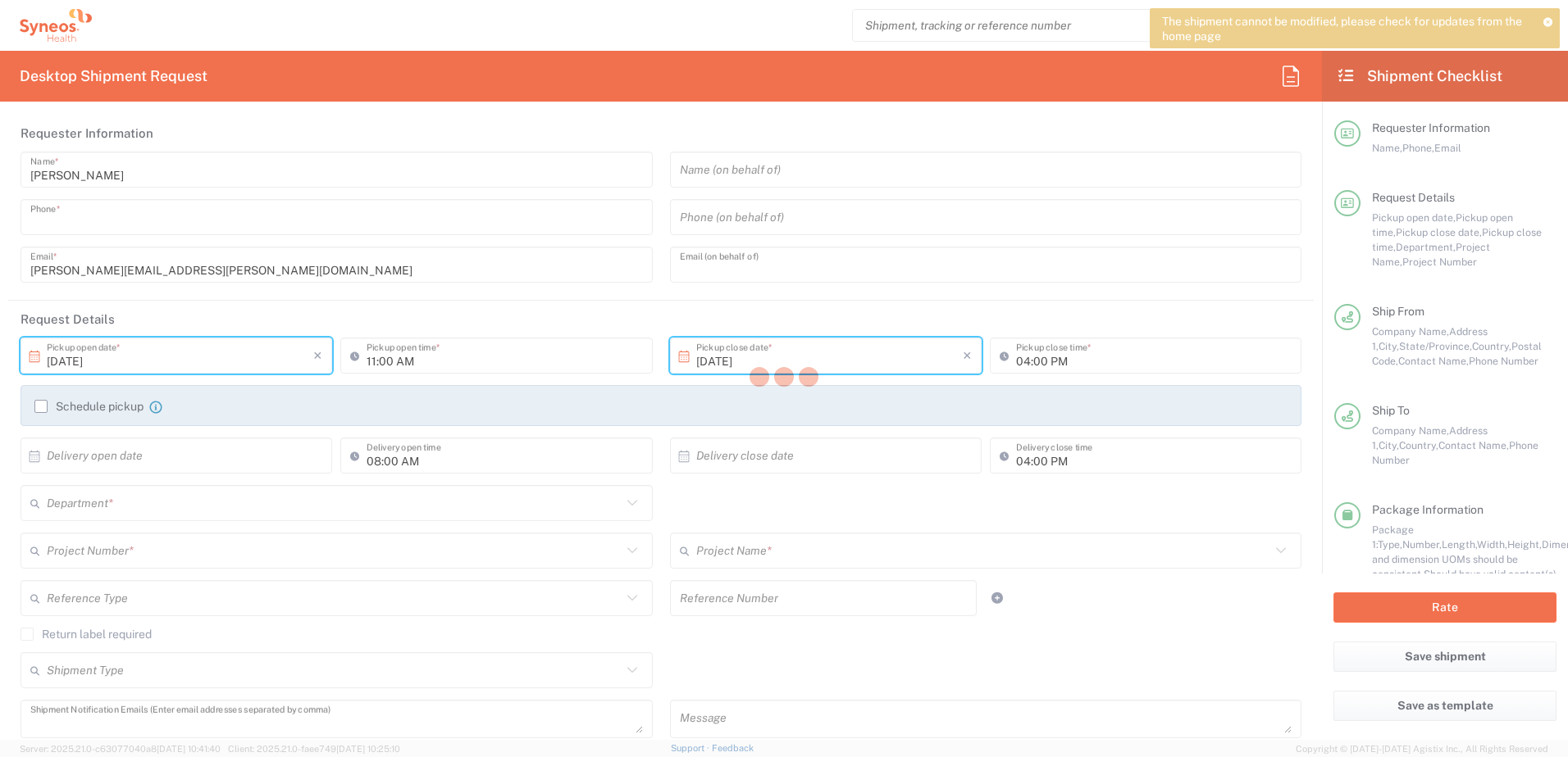
type input "[PERSON_NAME][EMAIL_ADDRESS][PERSON_NAME][DOMAIN_NAME]"
type input "Syneos Health"
type input "[STREET_ADDRESS]"
type input "#07-04, Mapletree Anson"
type input "[GEOGRAPHIC_DATA]"
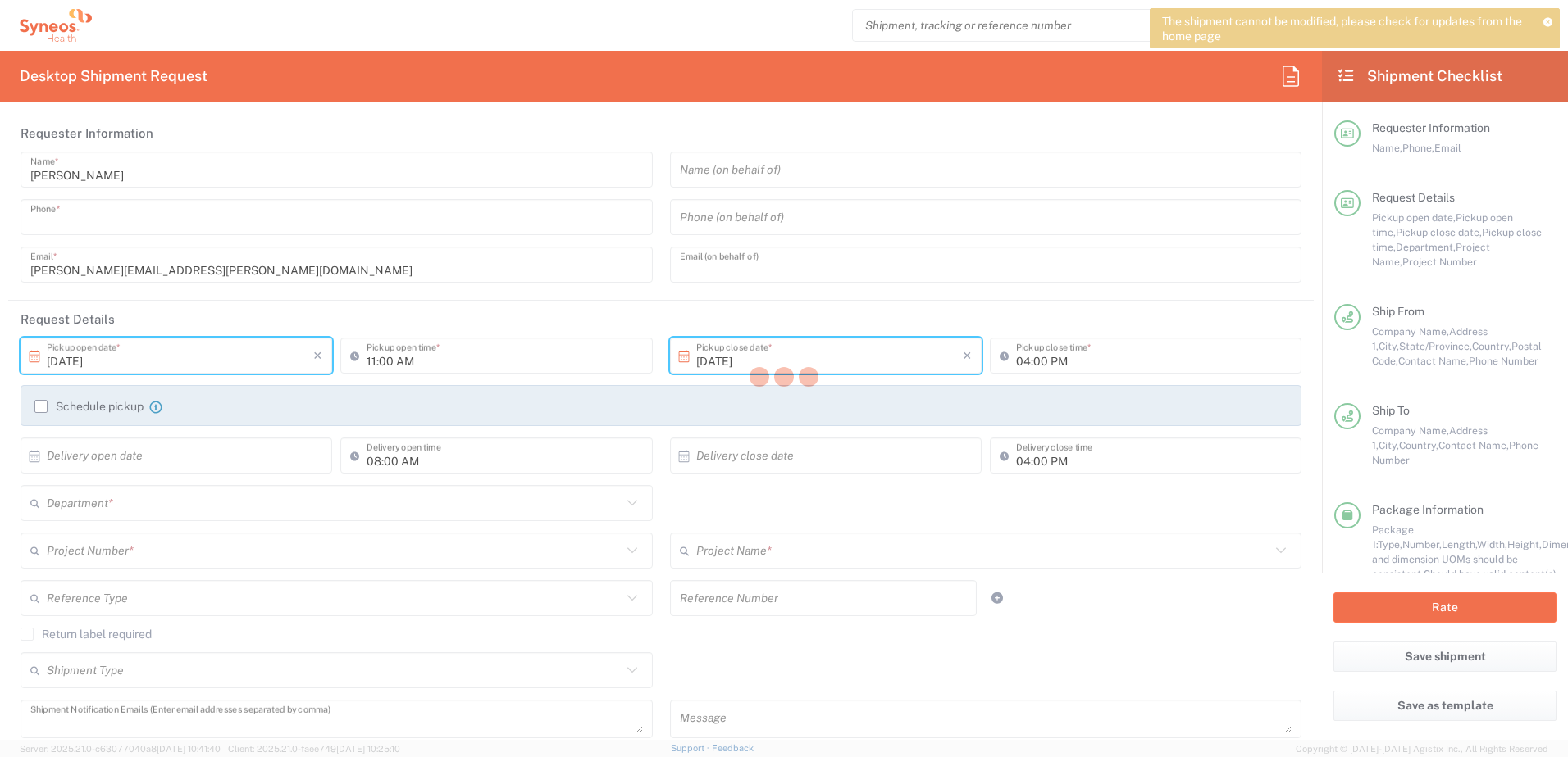
type input "[GEOGRAPHIC_DATA]"
type input "079914"
type input "[PERSON_NAME]"
type input "65 9652 0484"
type input "[PERSON_NAME][EMAIL_ADDRESS][PERSON_NAME][DOMAIN_NAME]"
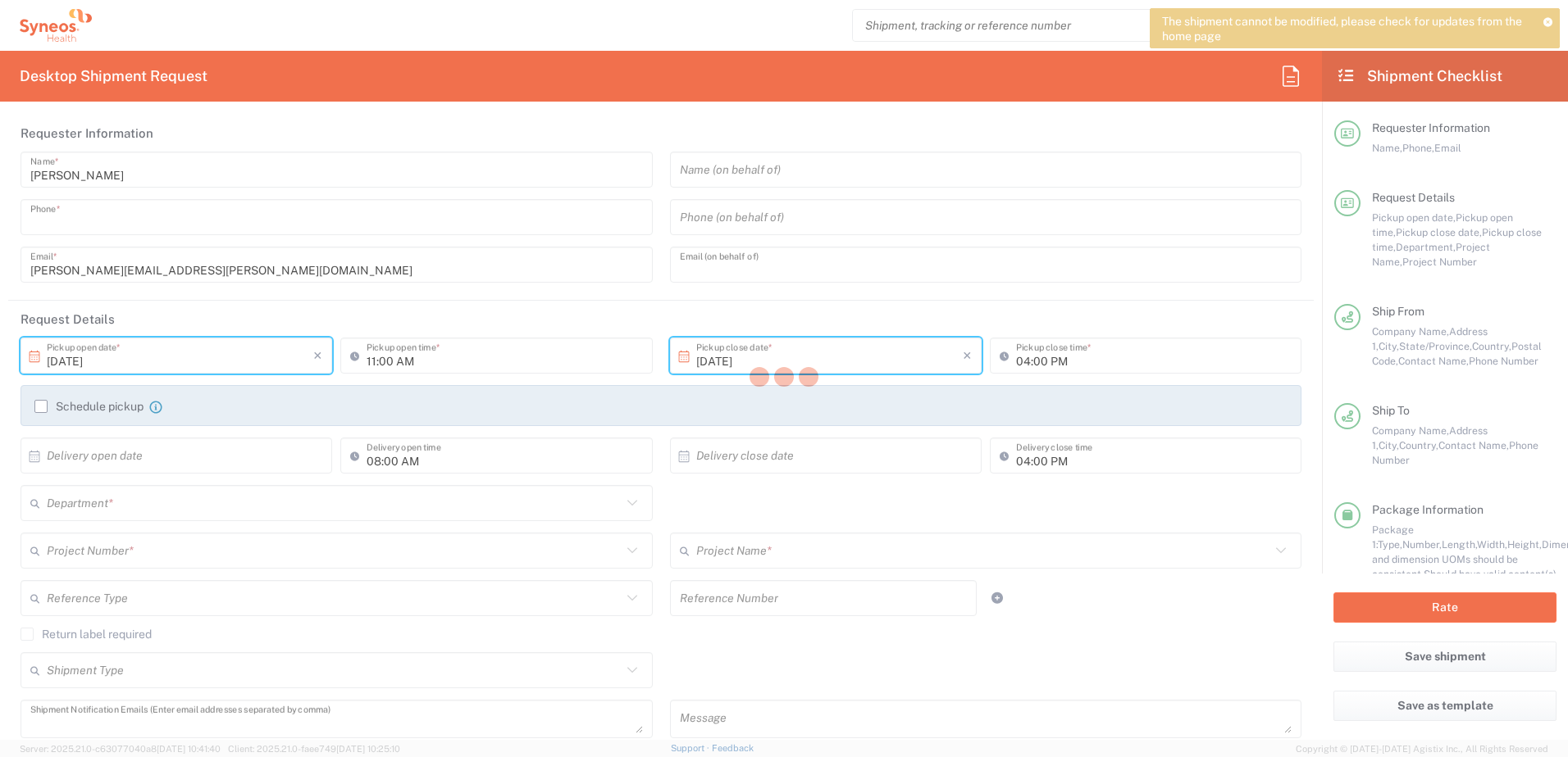
type input "Residential/Home"
type input "Sender/Shipper"
type input "Gift"
type input "Sender/Shipper"
type input "Delivery Duty Paid"
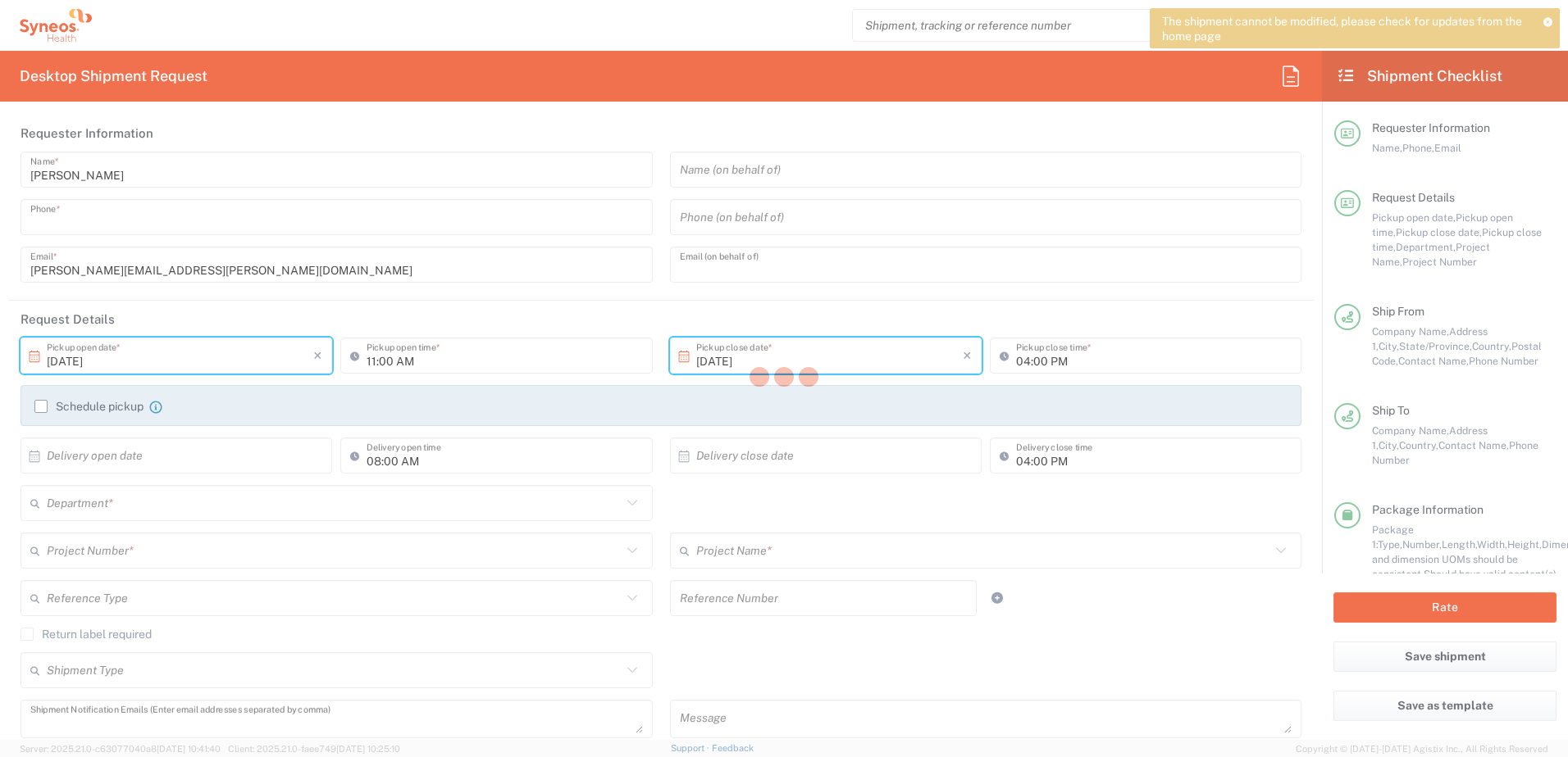
type input "[PERSON_NAME]"
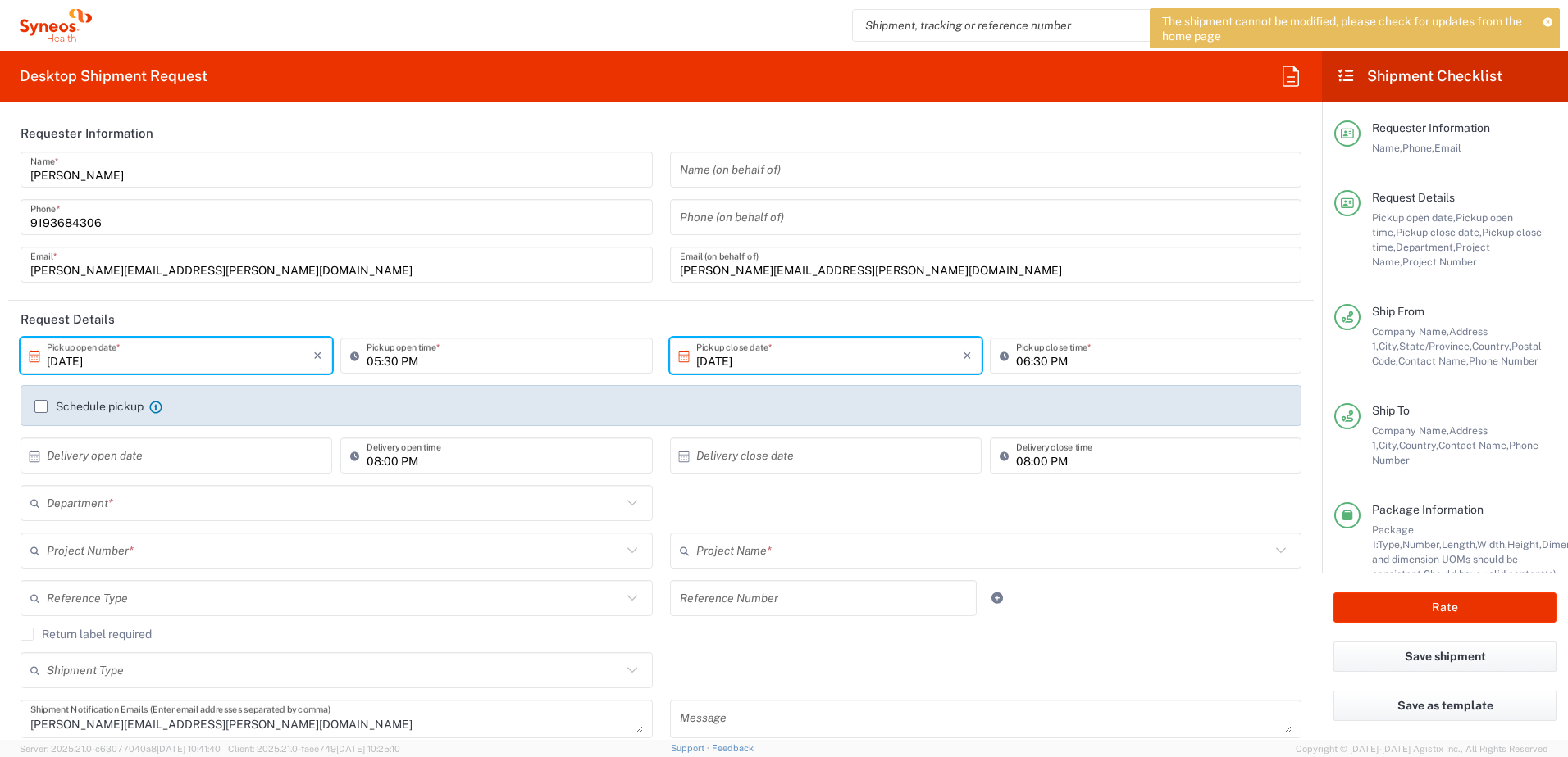
type input "Your Packaging"
type input "8130 DEPARTMENTAL EXPENSE"
type input "8130"
click at [1547, 21] on icon at bounding box center [1548, 21] width 10 height 9
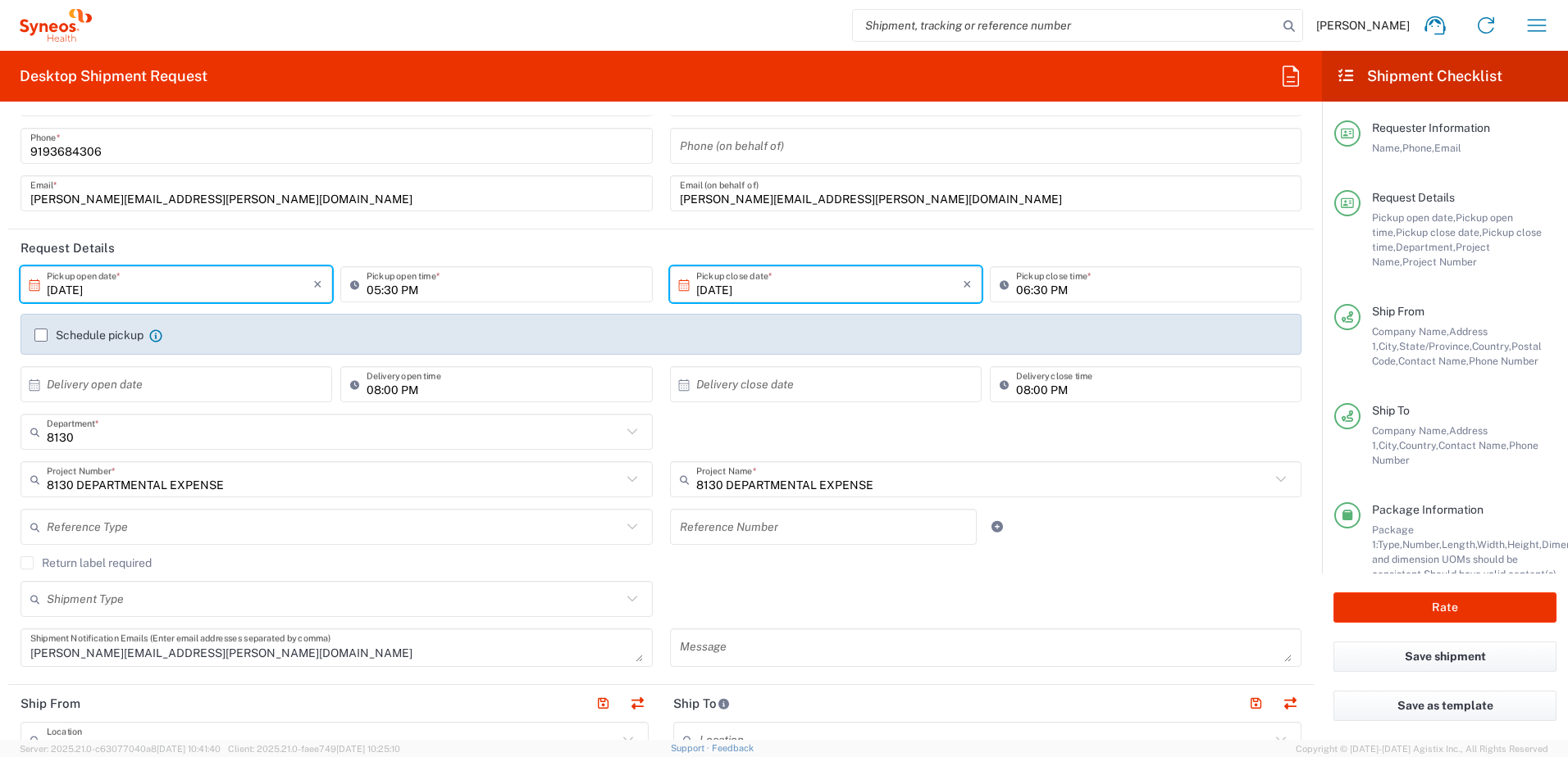
scroll to position [164, 0]
